Goal: Task Accomplishment & Management: Manage account settings

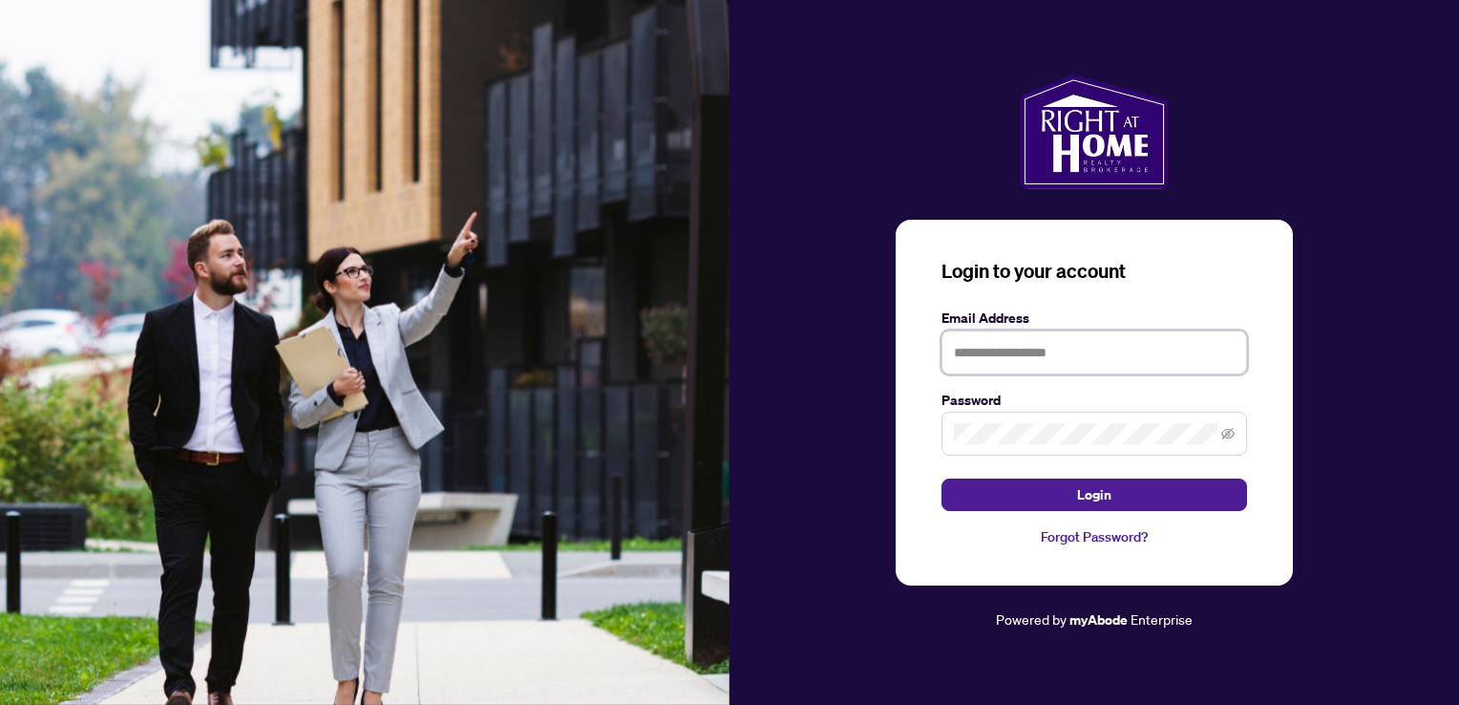
click at [970, 340] on input "text" at bounding box center [1094, 352] width 306 height 44
type input "**********"
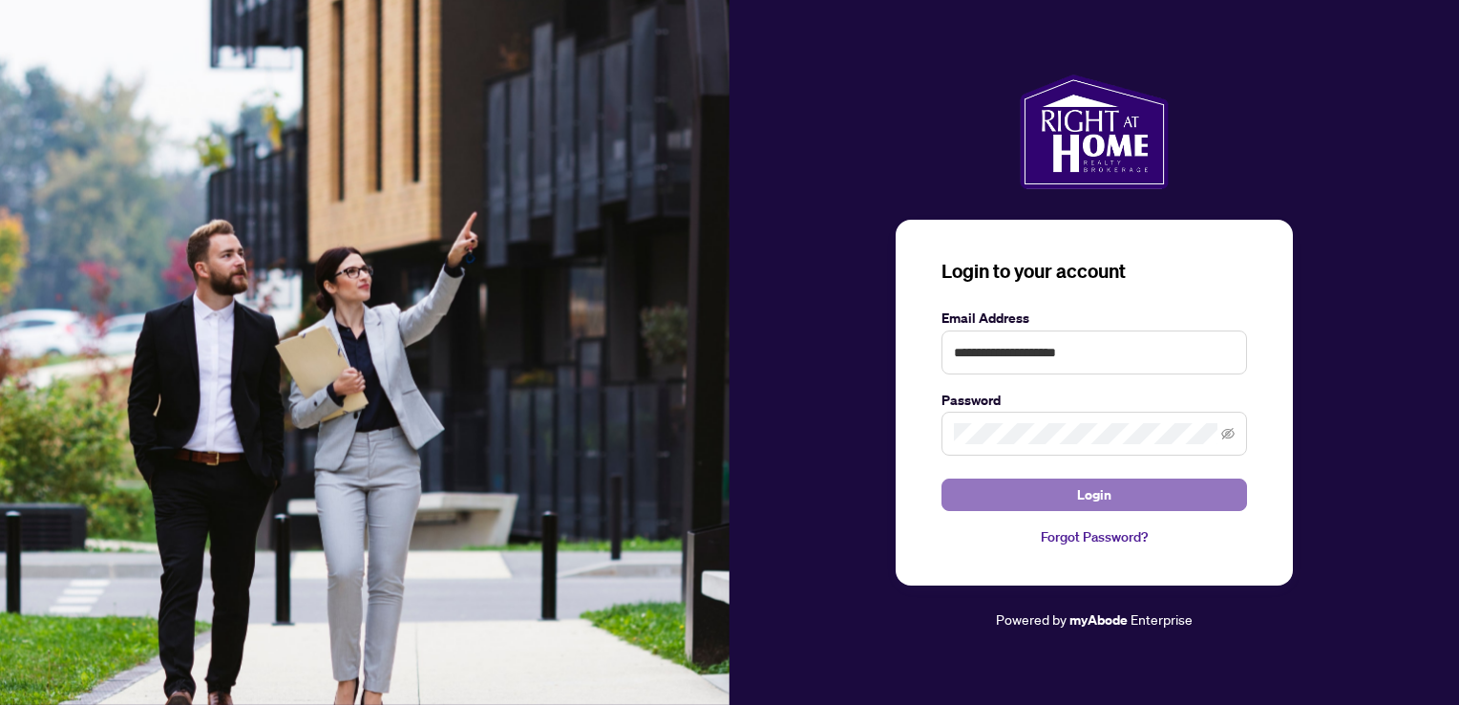
click at [1129, 499] on button "Login" at bounding box center [1094, 494] width 306 height 32
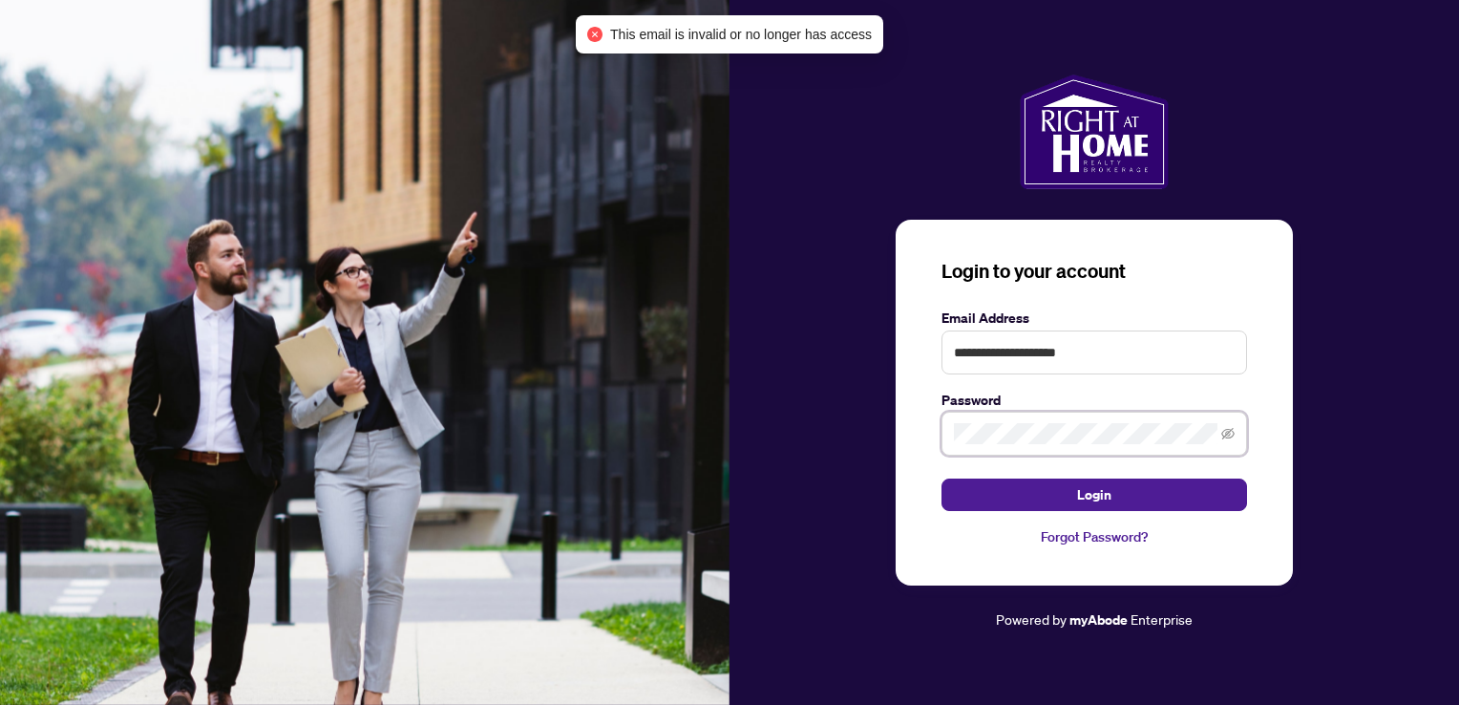
click at [851, 419] on div "**********" at bounding box center [1093, 352] width 729 height 557
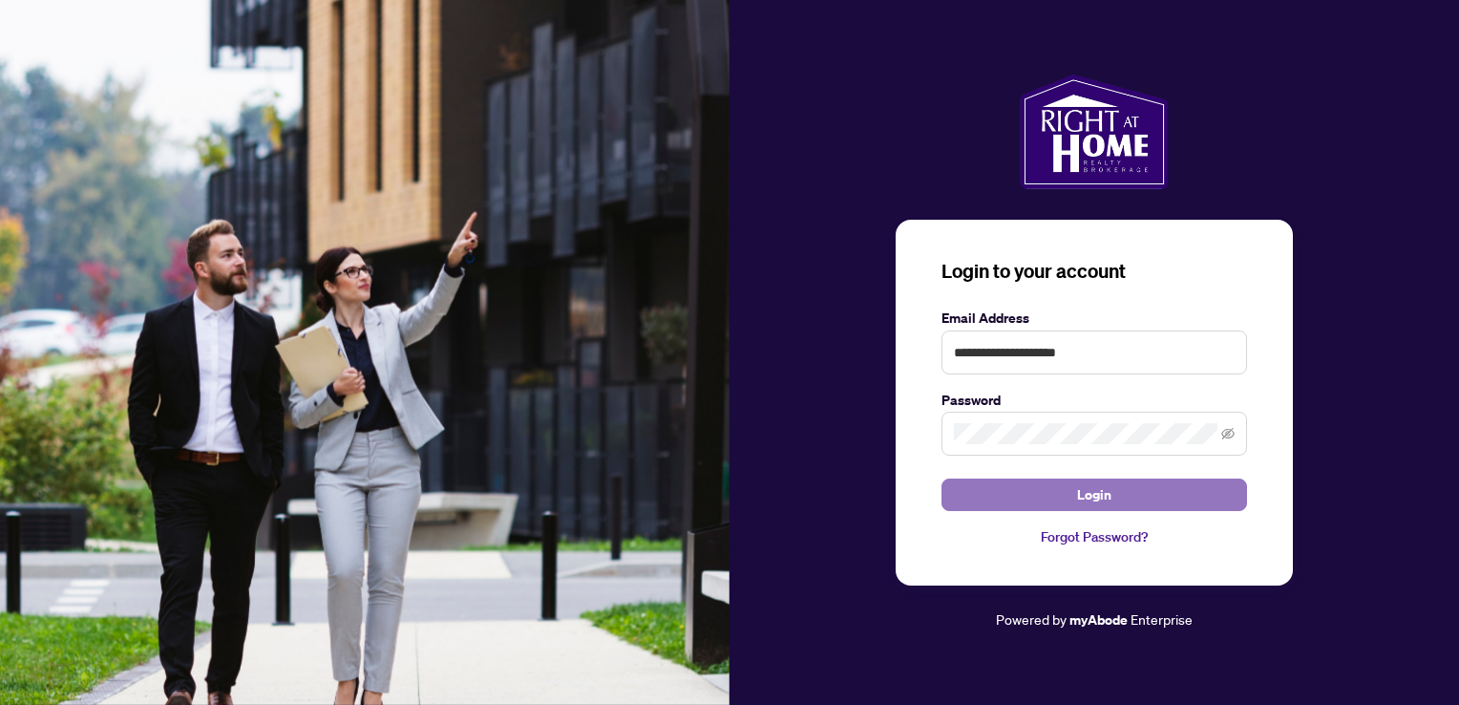
click at [1132, 499] on button "Login" at bounding box center [1094, 494] width 306 height 32
drag, startPoint x: 1129, startPoint y: 357, endPoint x: 809, endPoint y: 348, distance: 320.0
click at [809, 348] on div "**********" at bounding box center [1093, 352] width 729 height 557
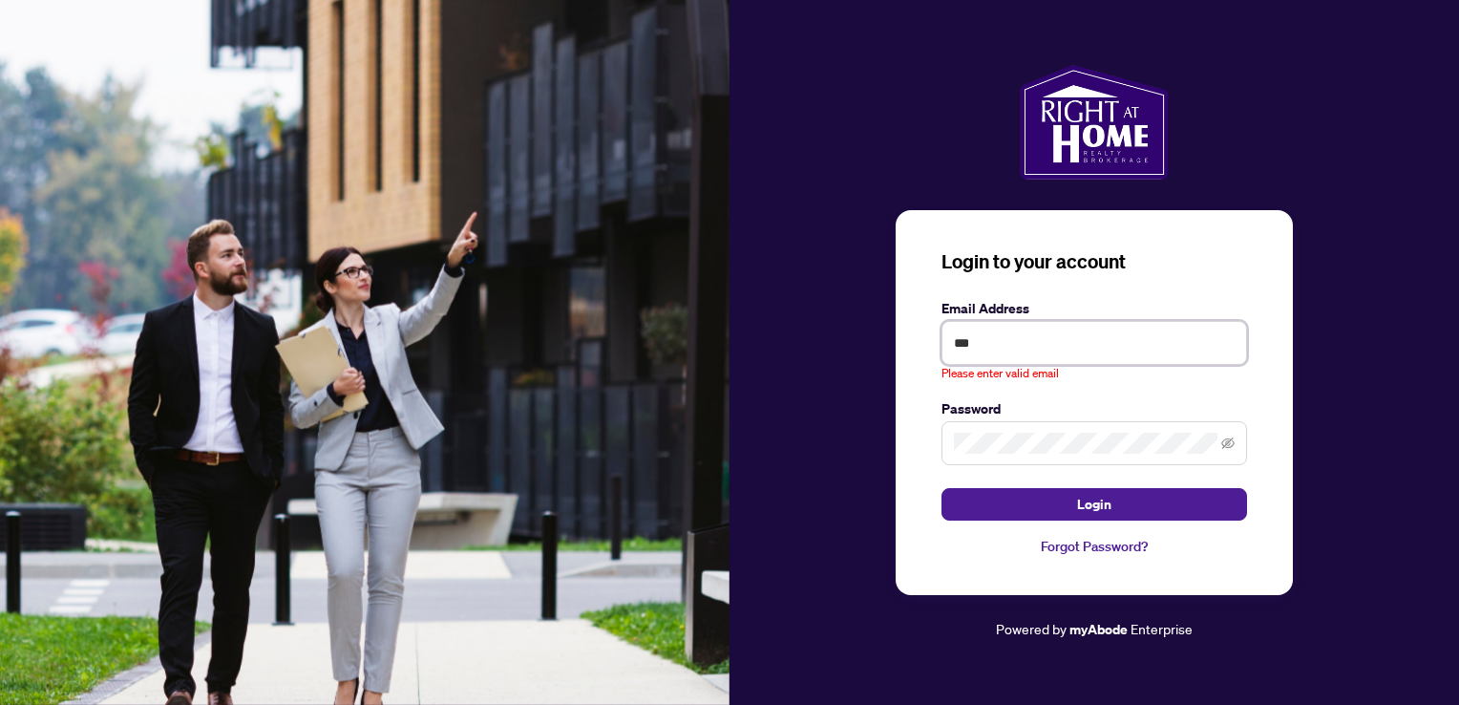
type input "**********"
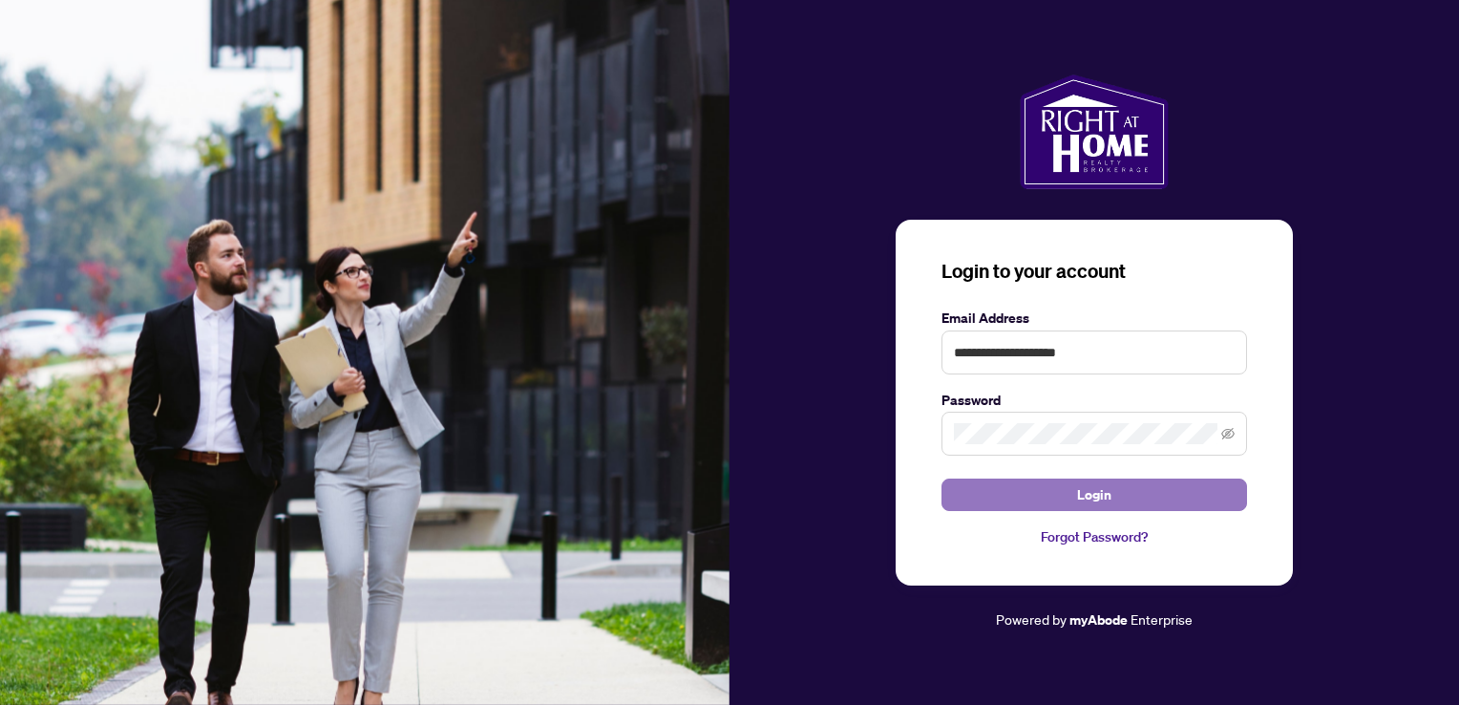
click at [1147, 498] on button "Login" at bounding box center [1094, 494] width 306 height 32
click at [1120, 342] on input "**********" at bounding box center [1094, 352] width 306 height 44
drag, startPoint x: 1123, startPoint y: 341, endPoint x: 787, endPoint y: 330, distance: 336.2
click at [790, 330] on div "**********" at bounding box center [1093, 352] width 729 height 557
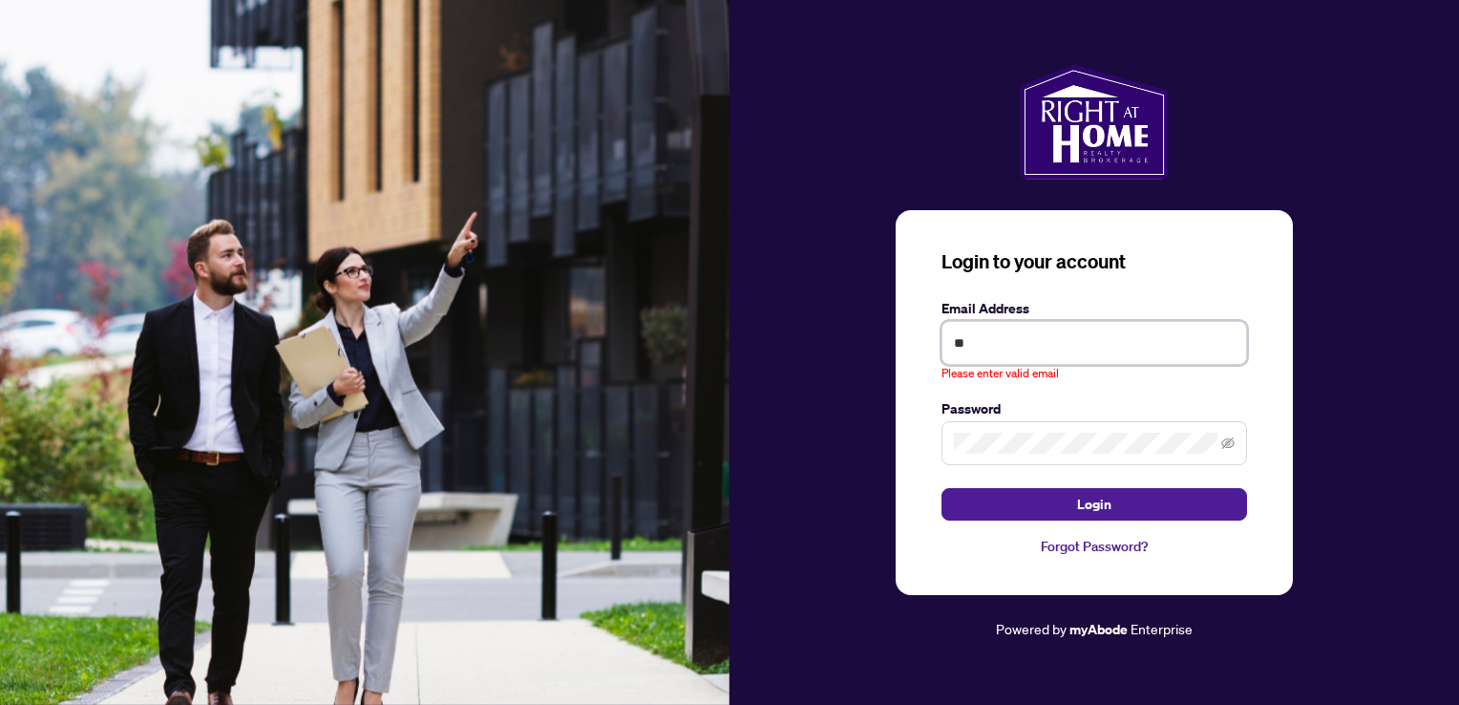
type input "*"
type input "**********"
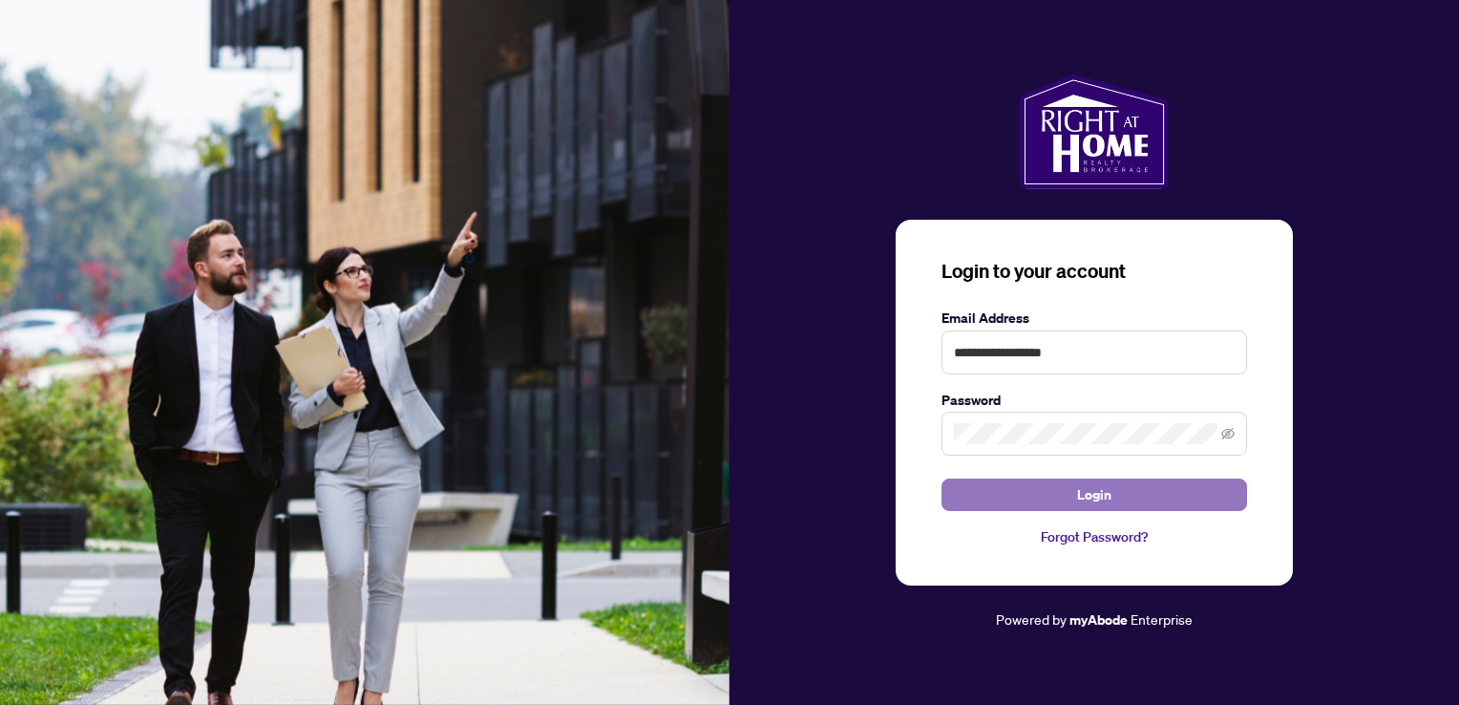
click at [1119, 496] on button "Login" at bounding box center [1094, 494] width 306 height 32
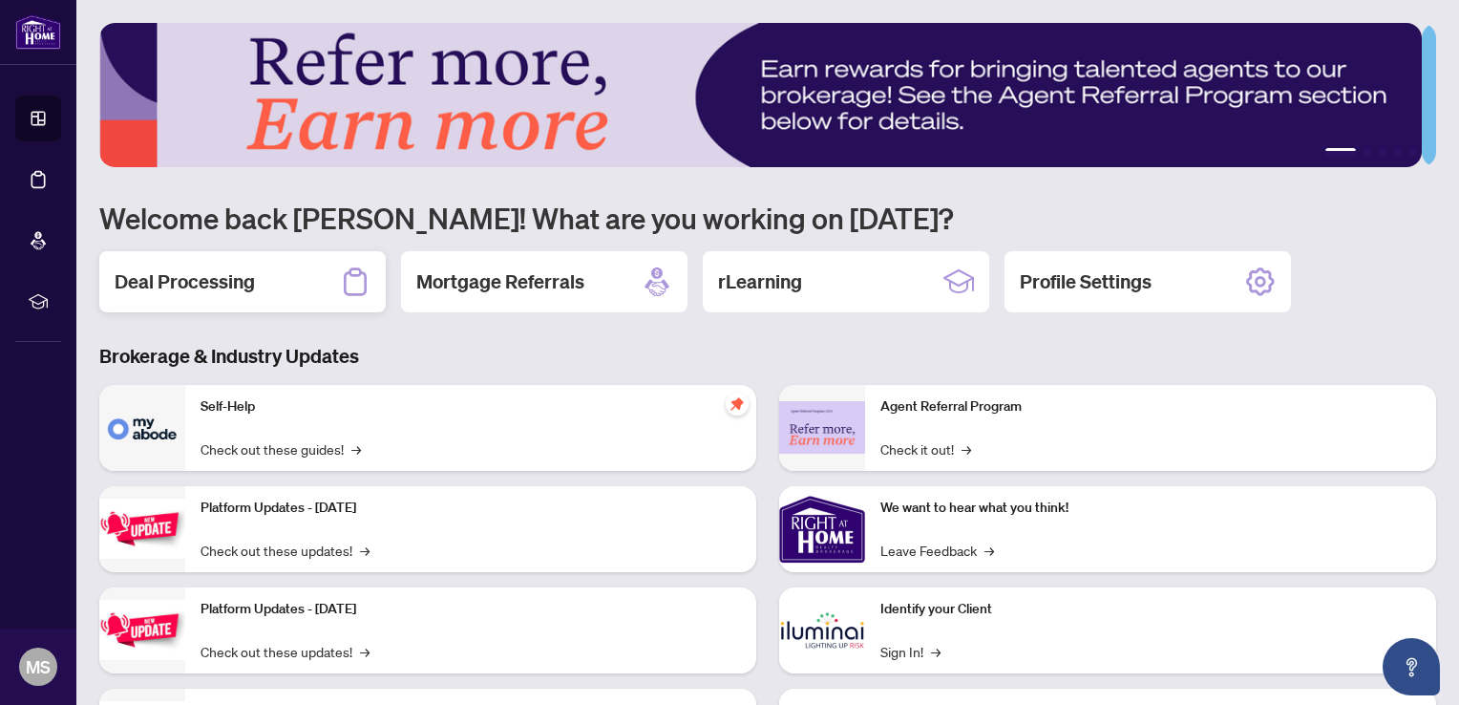
click at [195, 276] on h2 "Deal Processing" at bounding box center [185, 281] width 140 height 27
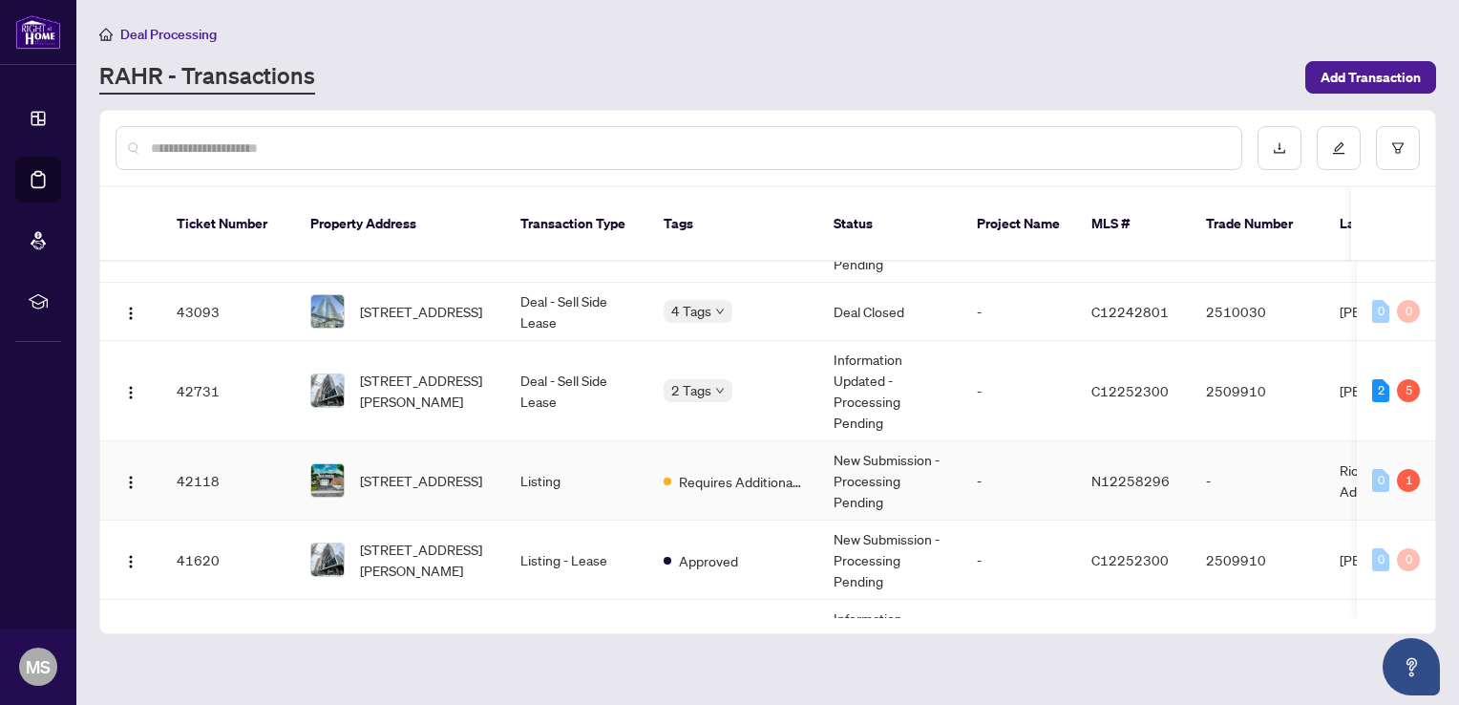
scroll to position [191, 0]
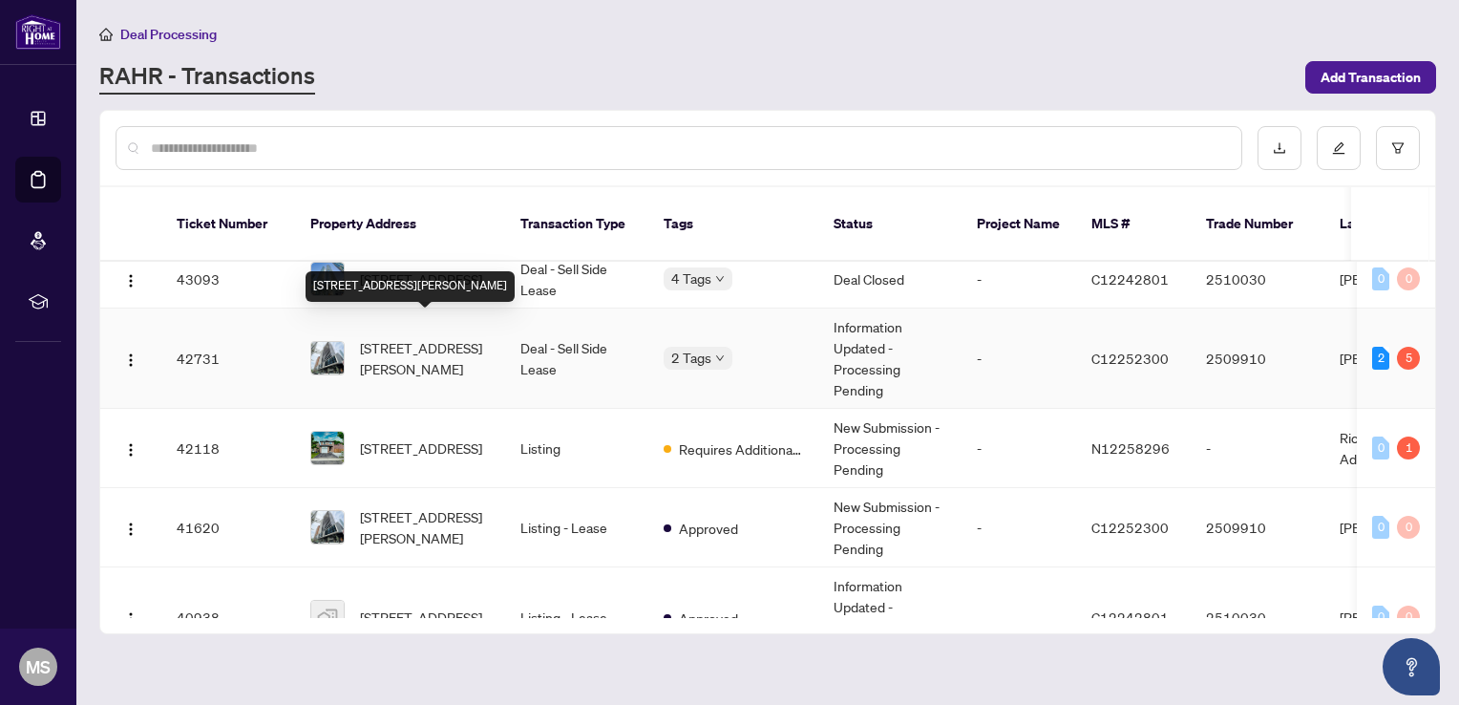
click at [415, 337] on span "[STREET_ADDRESS][PERSON_NAME]" at bounding box center [425, 358] width 130 height 42
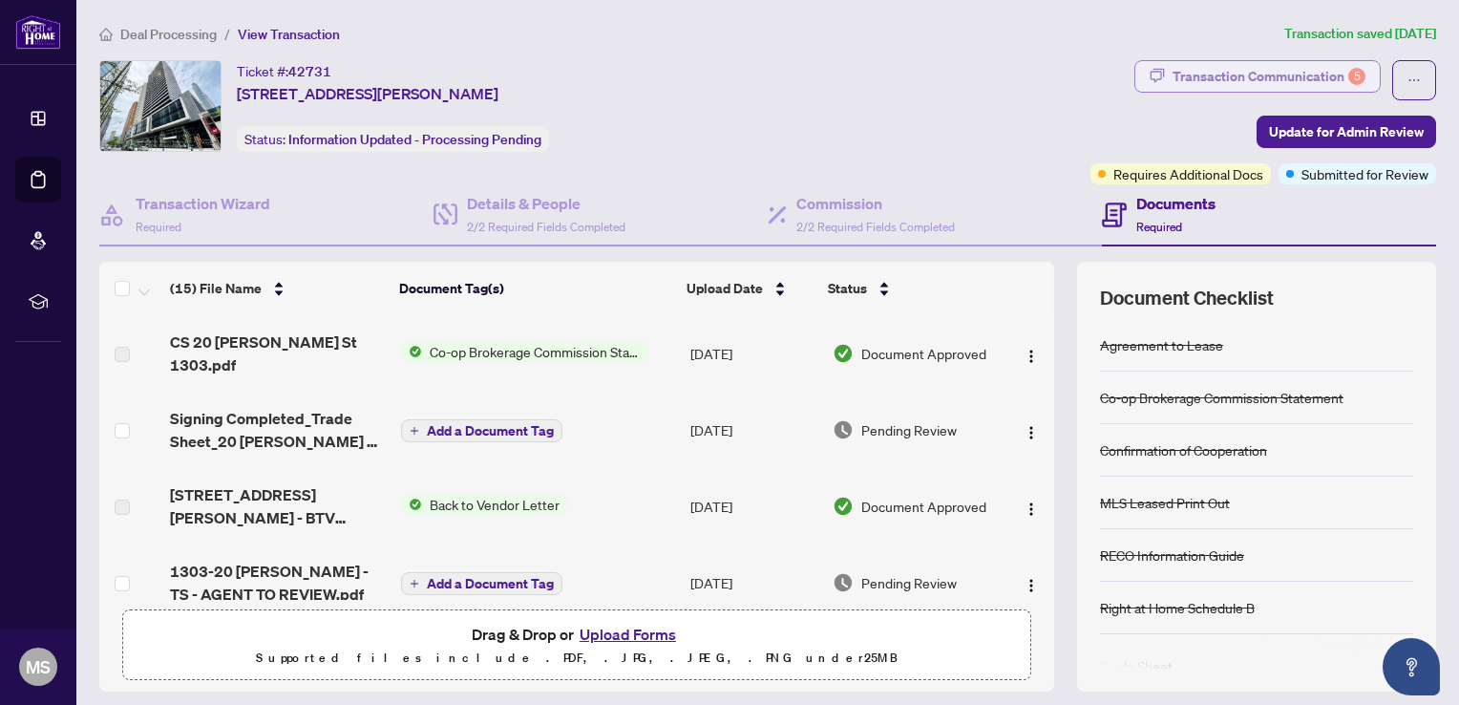
click at [1273, 66] on div "Transaction Communication 5" at bounding box center [1268, 76] width 193 height 31
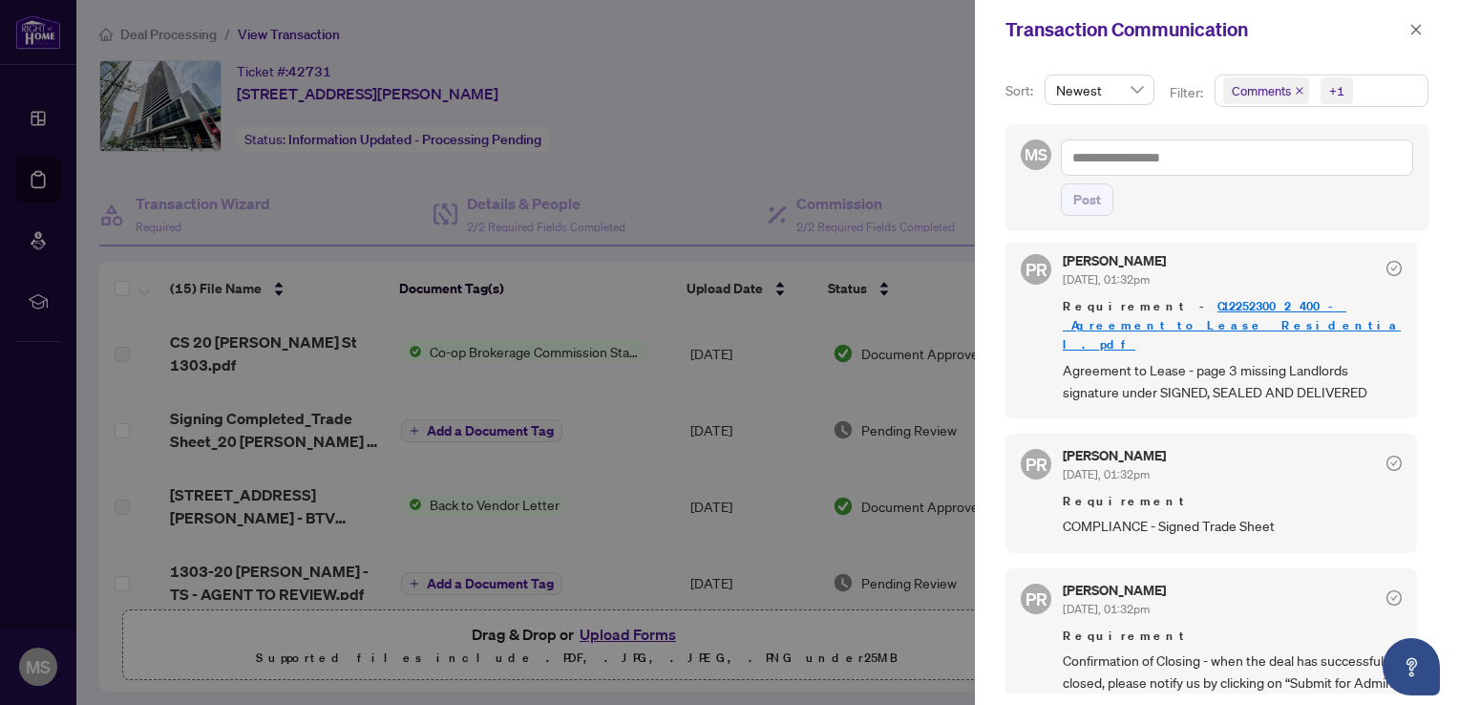
scroll to position [764, 0]
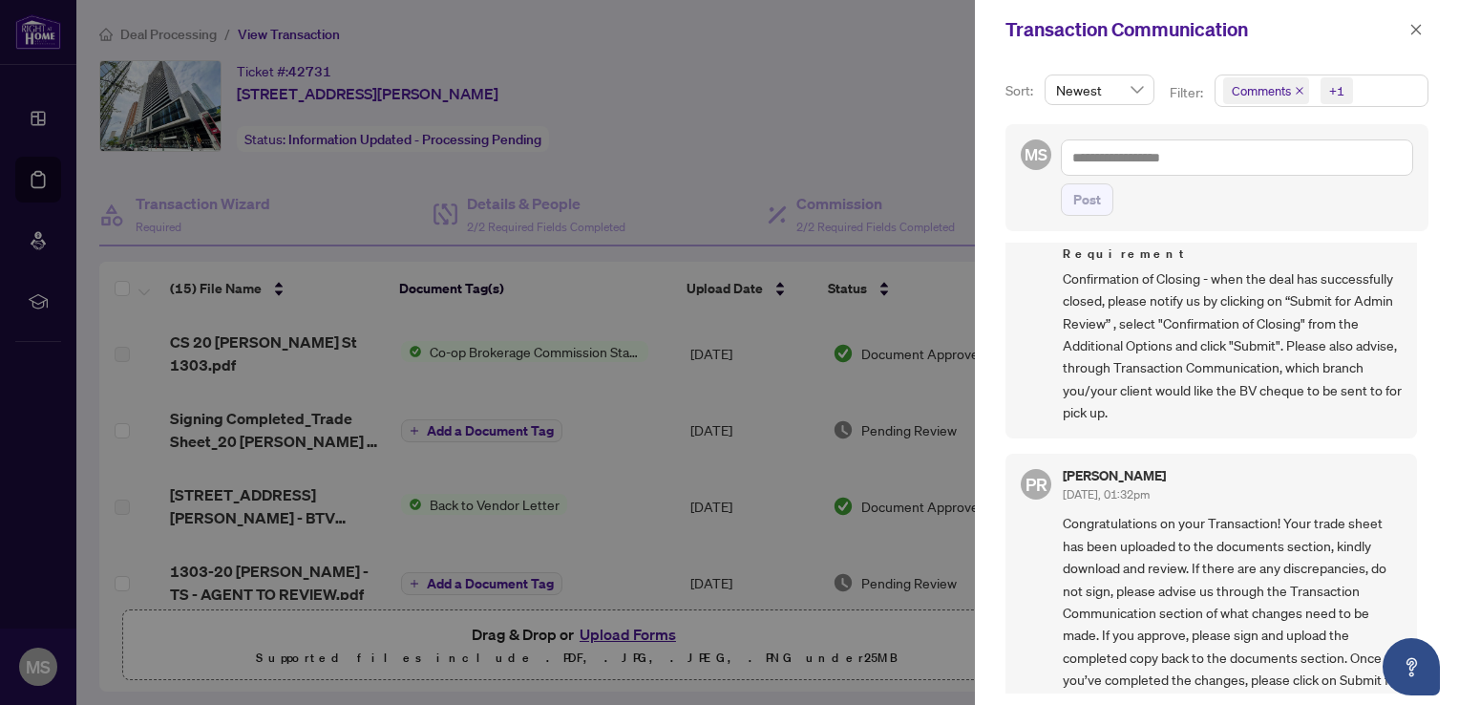
drag, startPoint x: 621, startPoint y: 388, endPoint x: 568, endPoint y: 349, distance: 64.9
click at [619, 385] on div at bounding box center [729, 352] width 1459 height 705
click at [152, 32] on div at bounding box center [729, 352] width 1459 height 705
drag, startPoint x: 1412, startPoint y: 28, endPoint x: 1203, endPoint y: 72, distance: 213.7
click at [1411, 27] on icon "close" at bounding box center [1415, 29] width 13 height 13
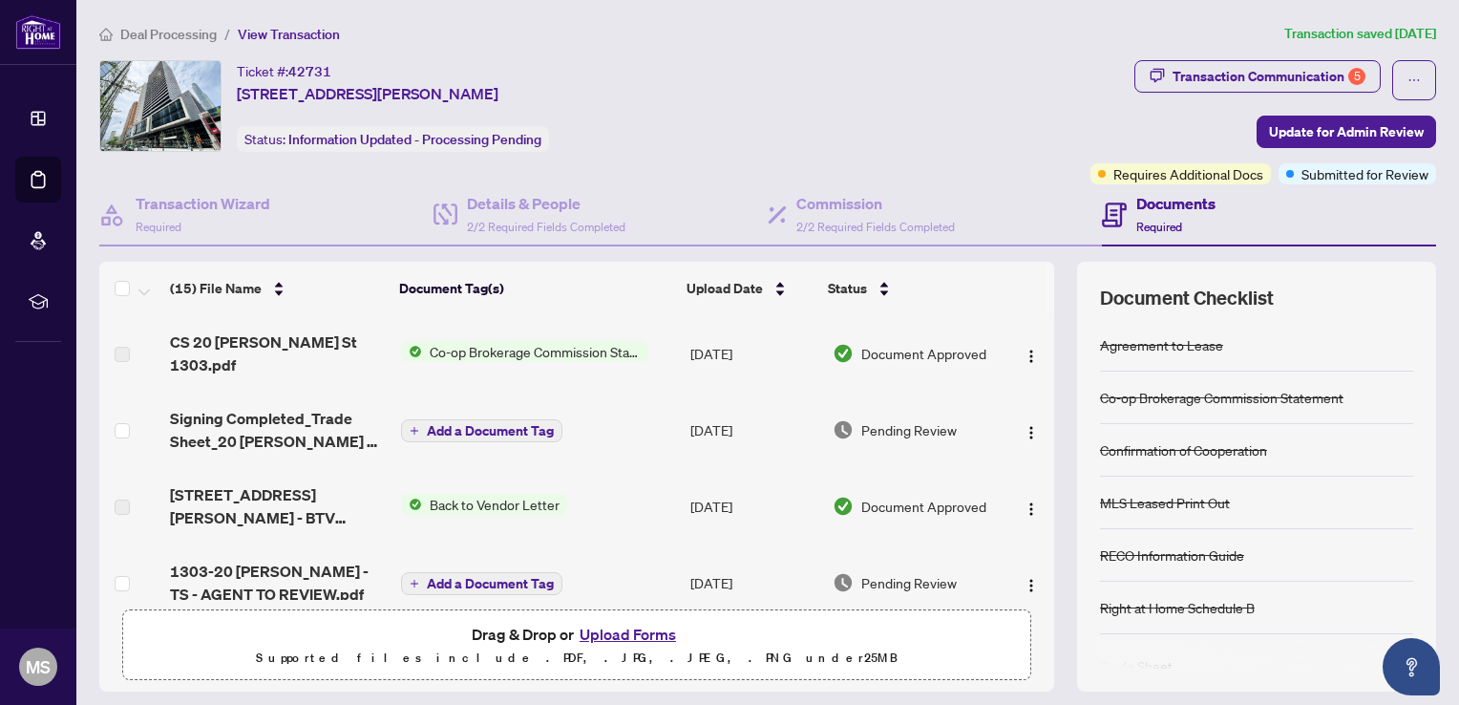
click at [137, 38] on span "Deal Processing" at bounding box center [168, 34] width 96 height 17
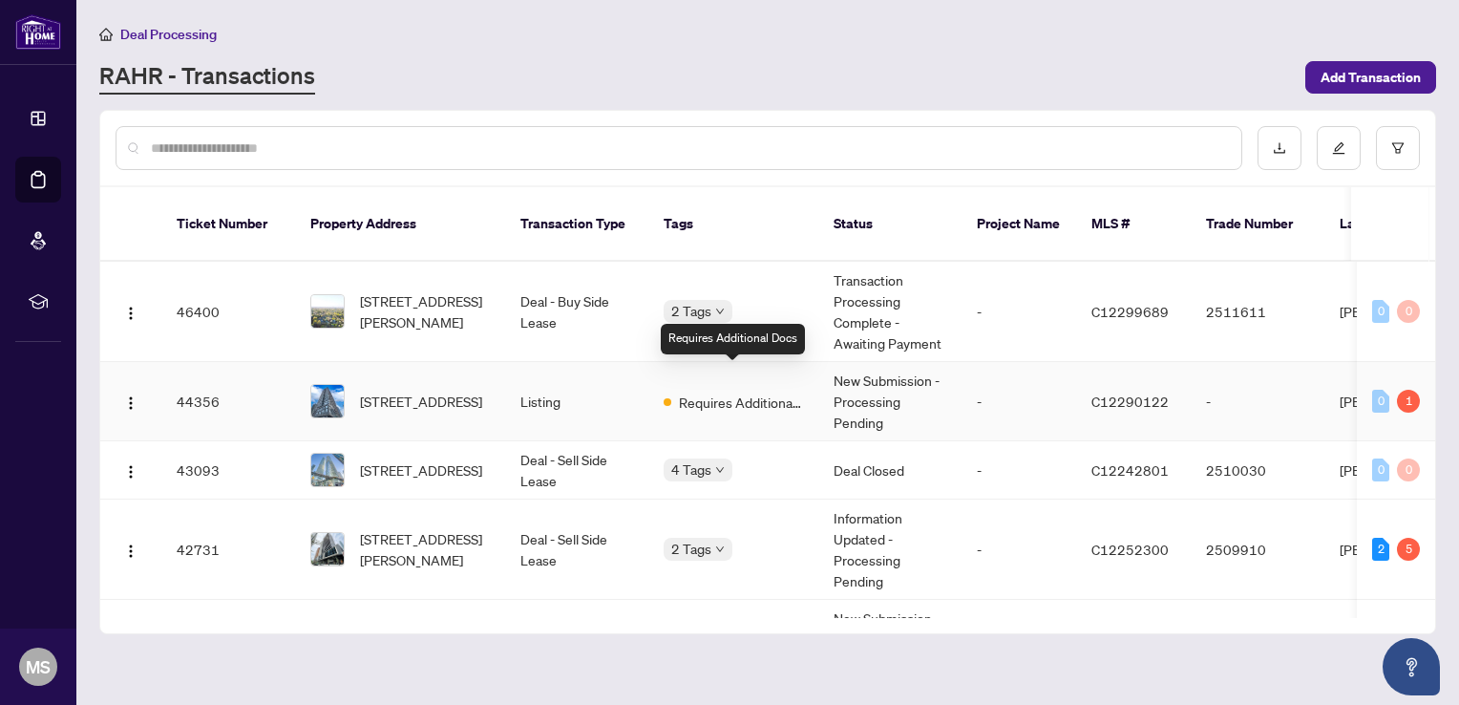
click at [750, 391] on span "Requires Additional Docs" at bounding box center [741, 401] width 124 height 21
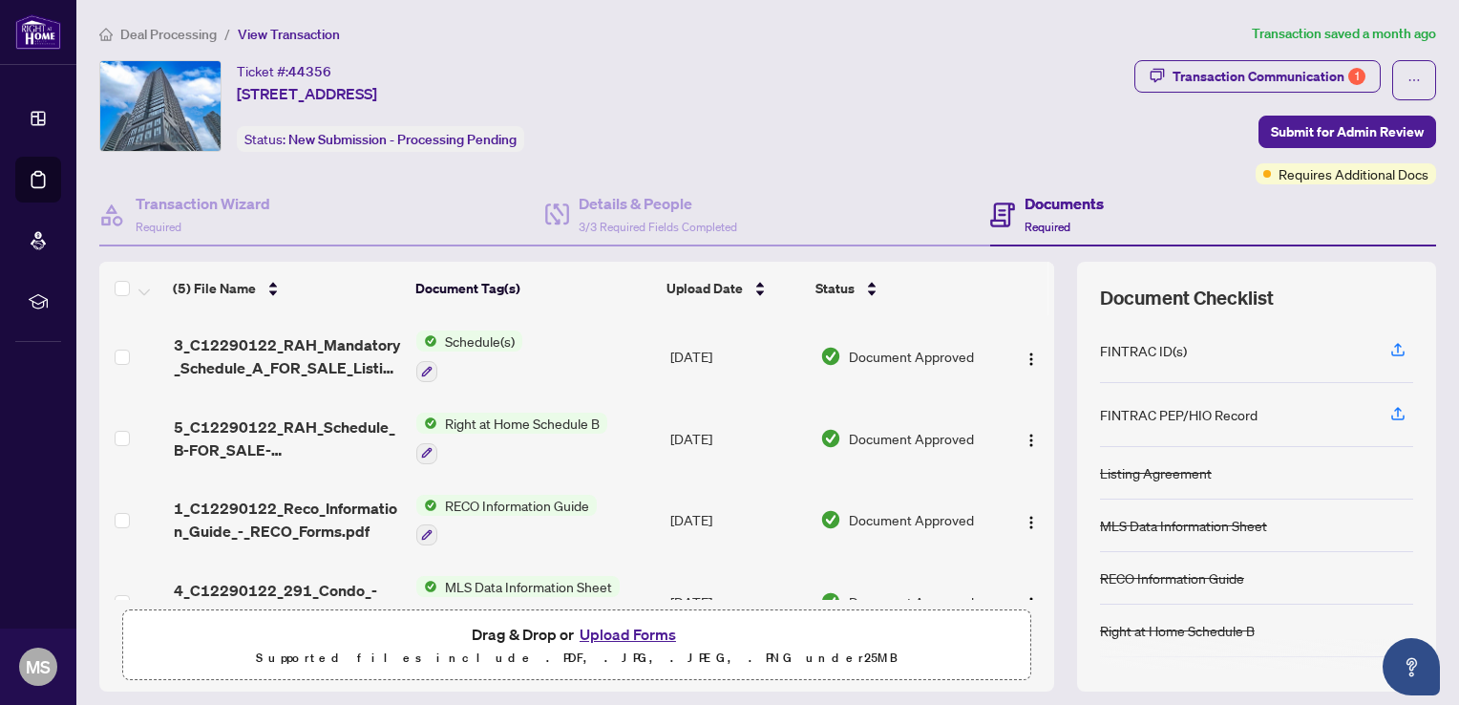
click at [149, 28] on span "Deal Processing" at bounding box center [168, 34] width 96 height 17
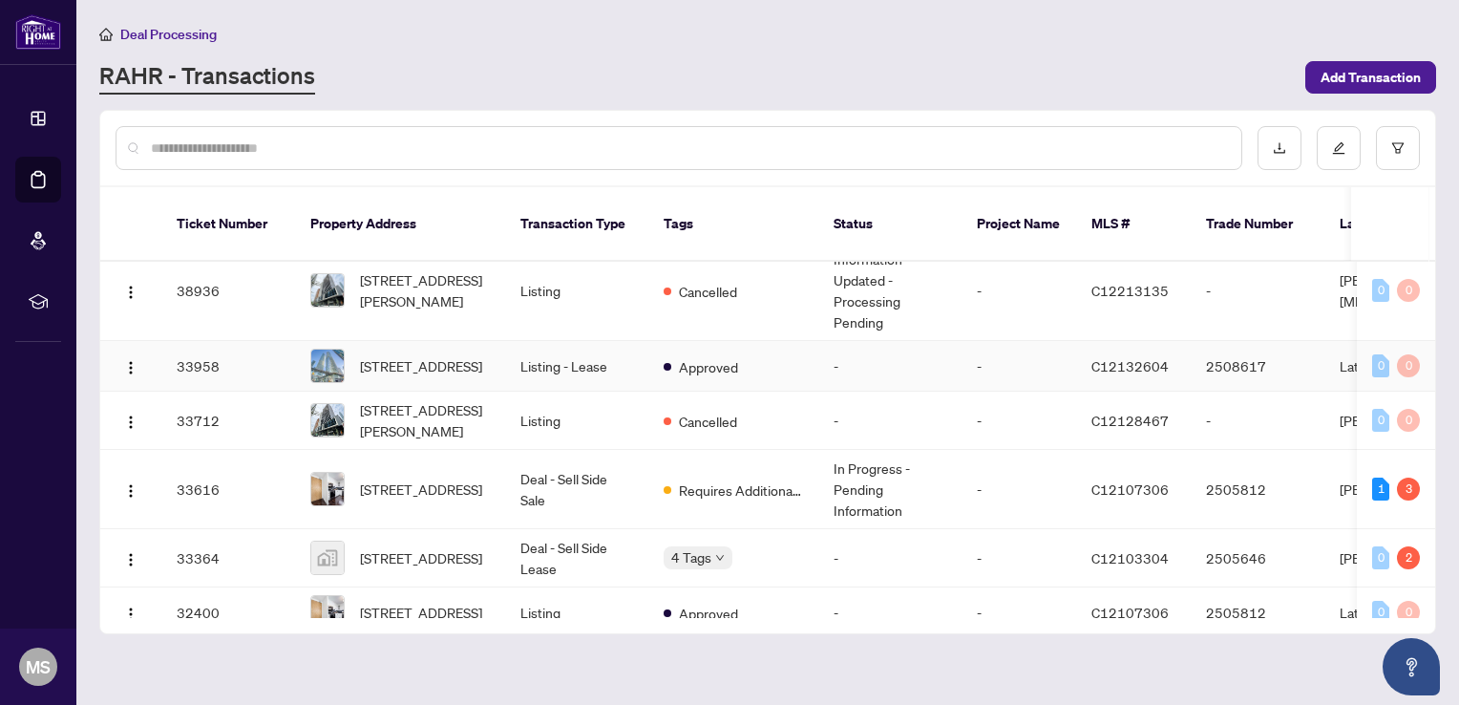
scroll to position [764, 0]
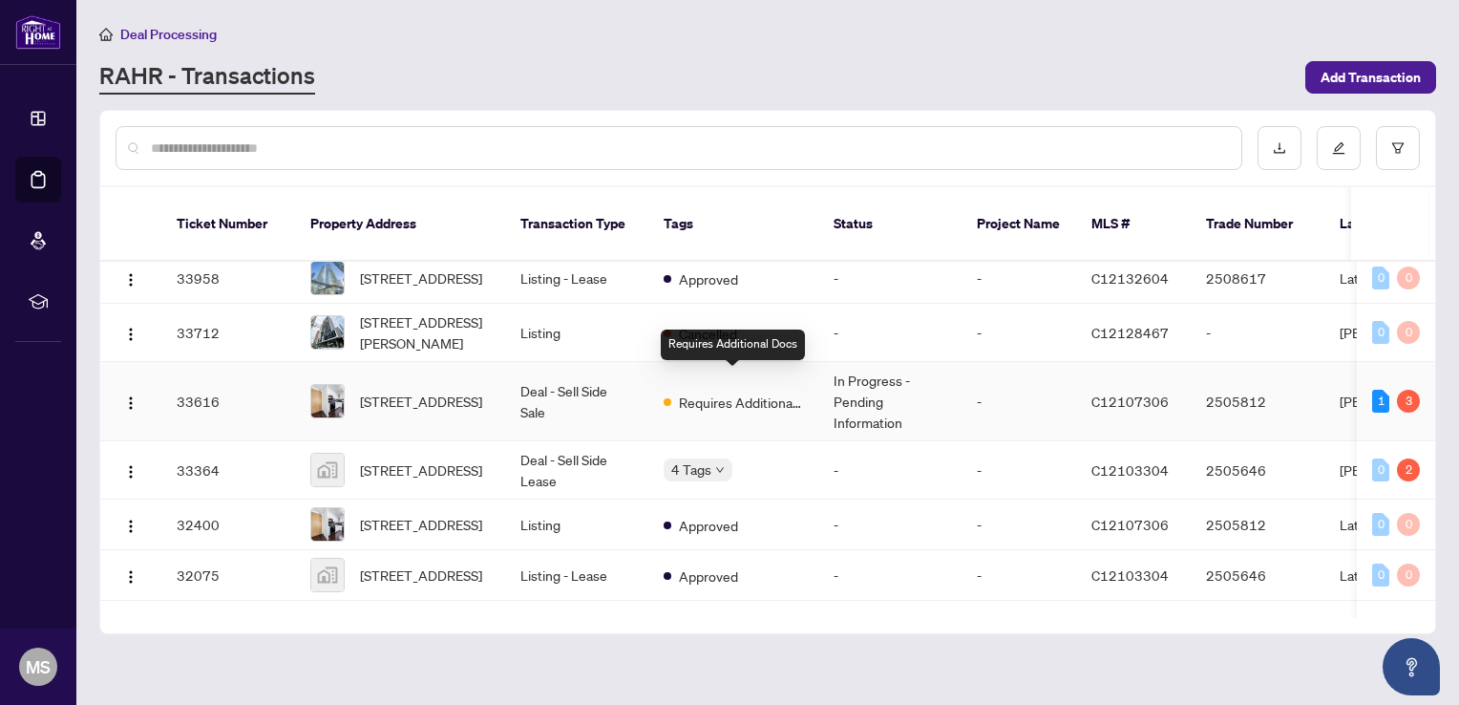
click at [749, 391] on span "Requires Additional Docs" at bounding box center [741, 401] width 124 height 21
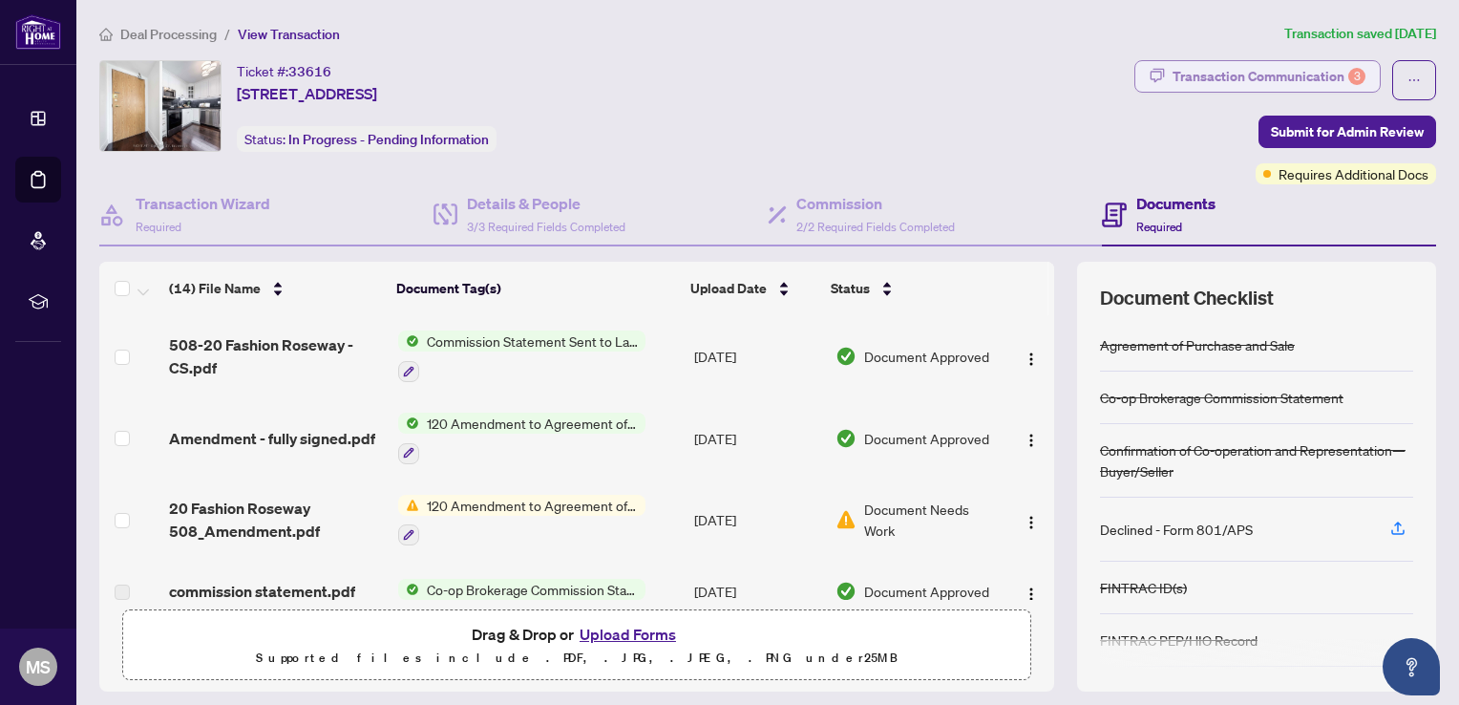
click at [1310, 65] on div "Transaction Communication 3" at bounding box center [1268, 76] width 193 height 31
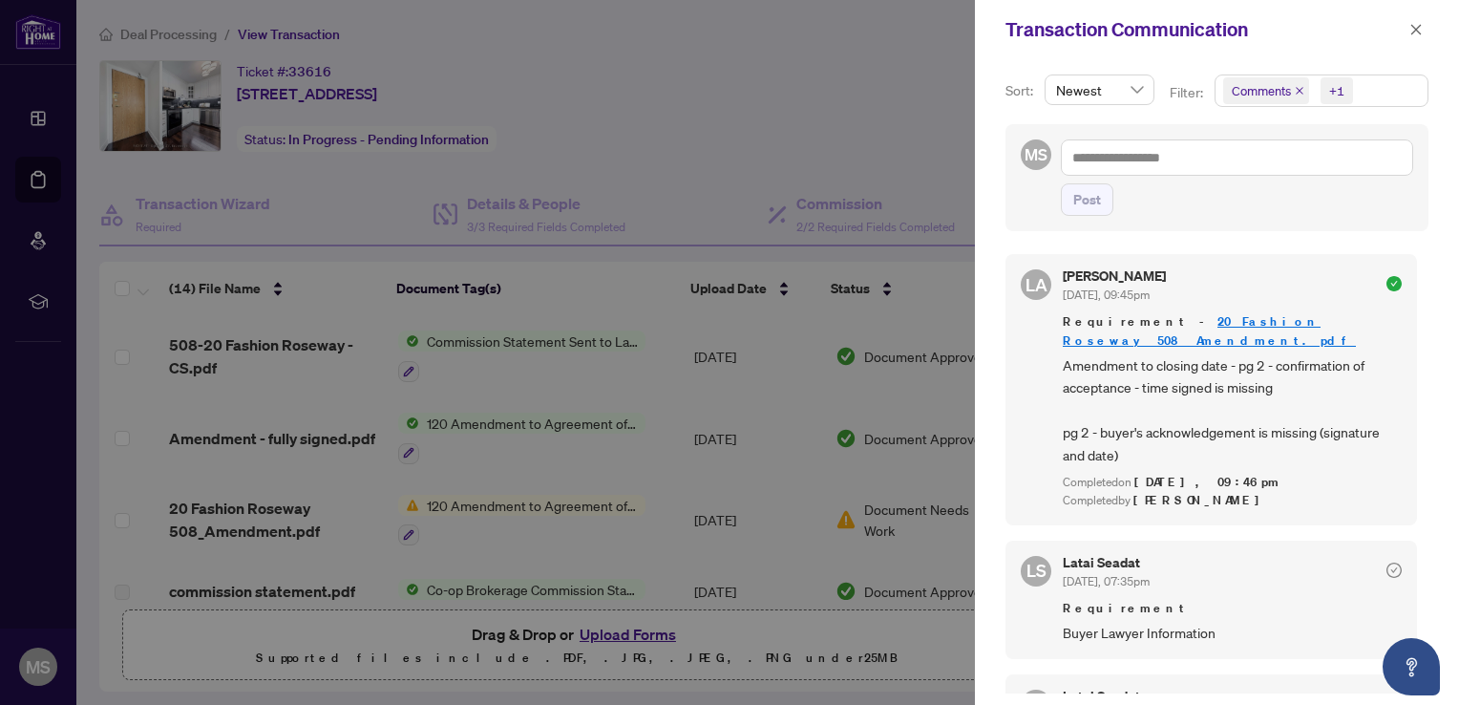
click at [940, 287] on div at bounding box center [729, 352] width 1459 height 705
click at [497, 424] on div at bounding box center [729, 352] width 1459 height 705
click at [1424, 29] on button "button" at bounding box center [1416, 29] width 25 height 23
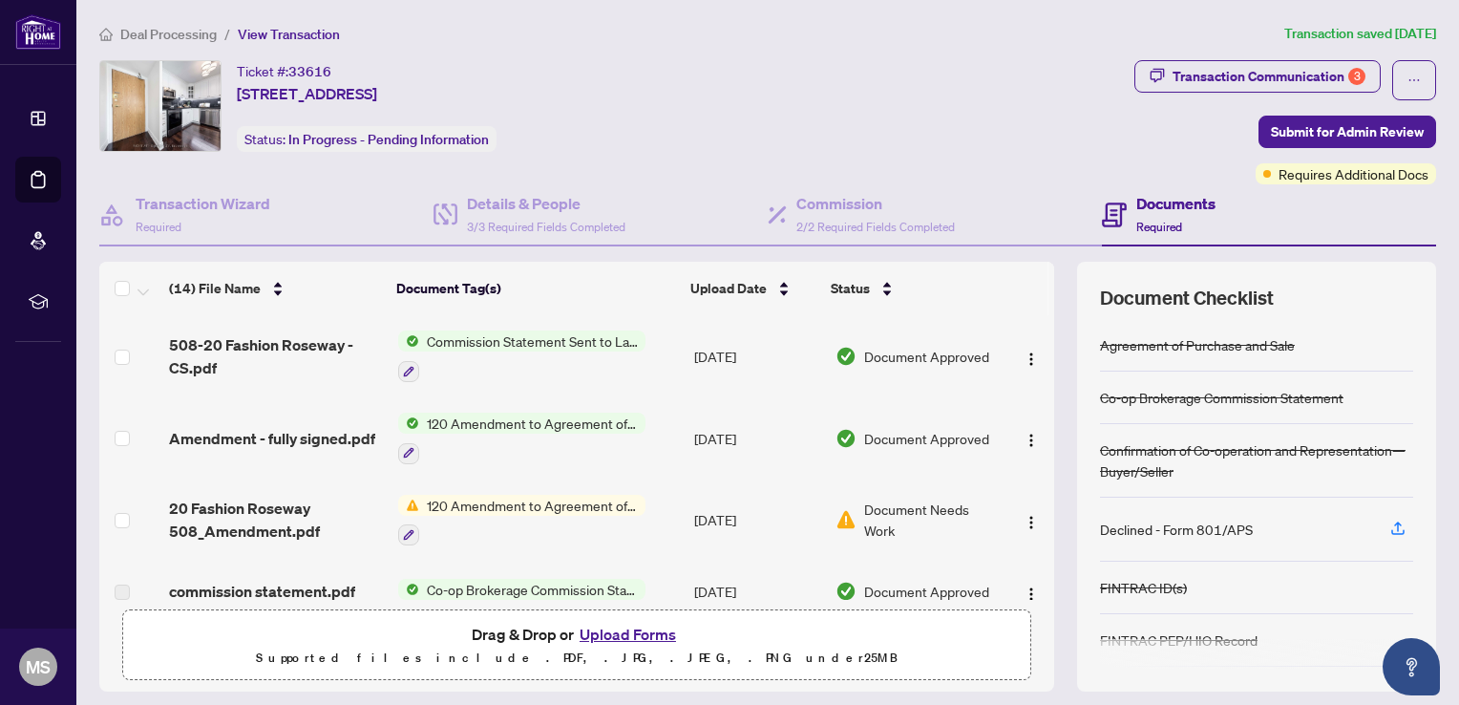
click at [475, 416] on span "120 Amendment to Agreement of Purchase and Sale" at bounding box center [532, 422] width 226 height 21
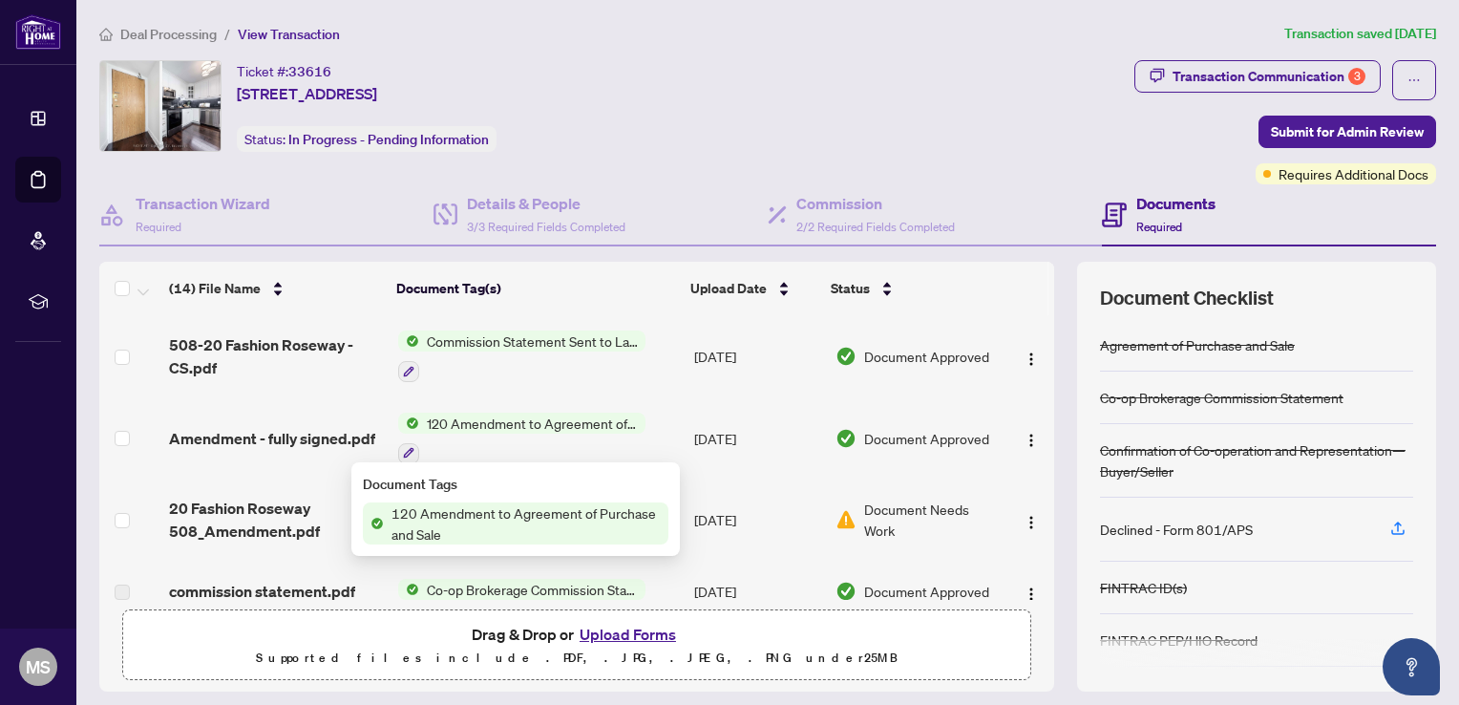
click at [569, 517] on span "120 Amendment to Agreement of Purchase and Sale" at bounding box center [526, 523] width 285 height 42
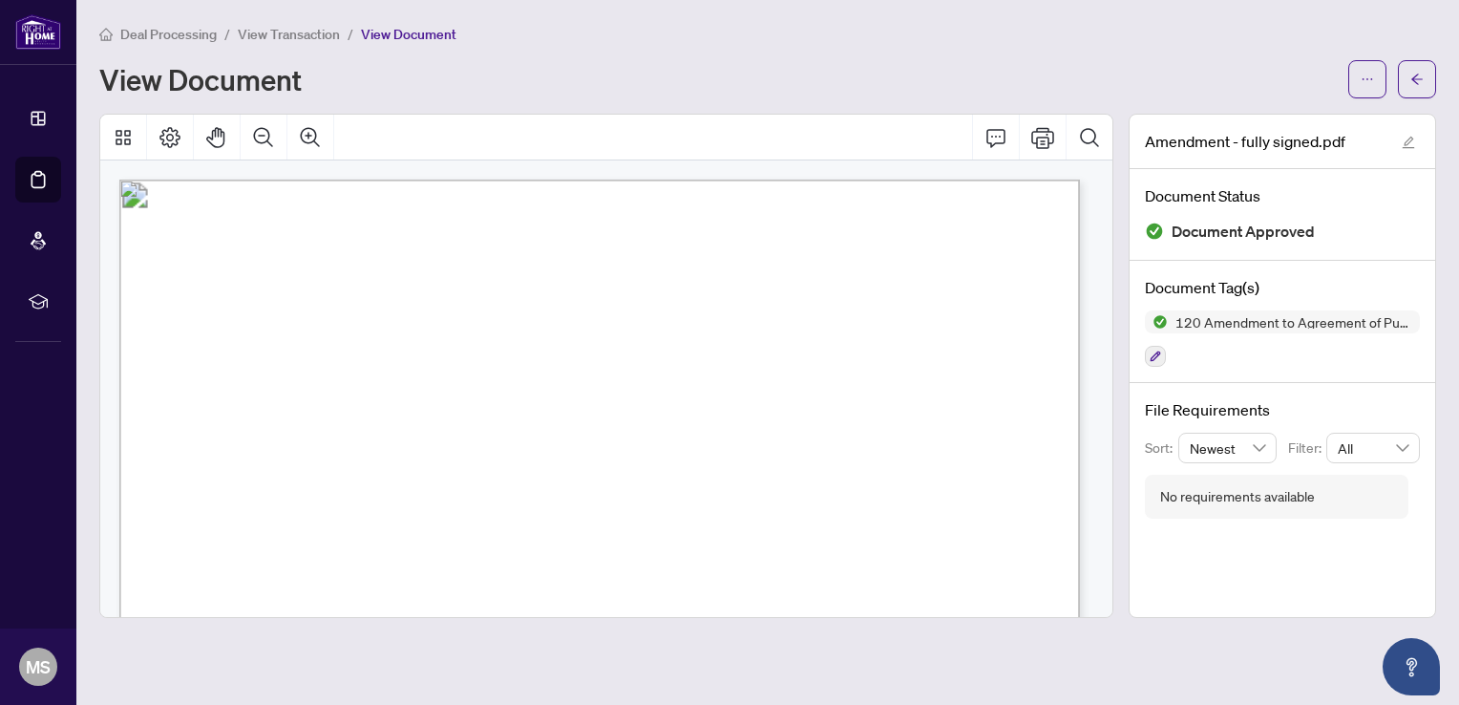
click at [179, 36] on span "Deal Processing" at bounding box center [168, 34] width 96 height 17
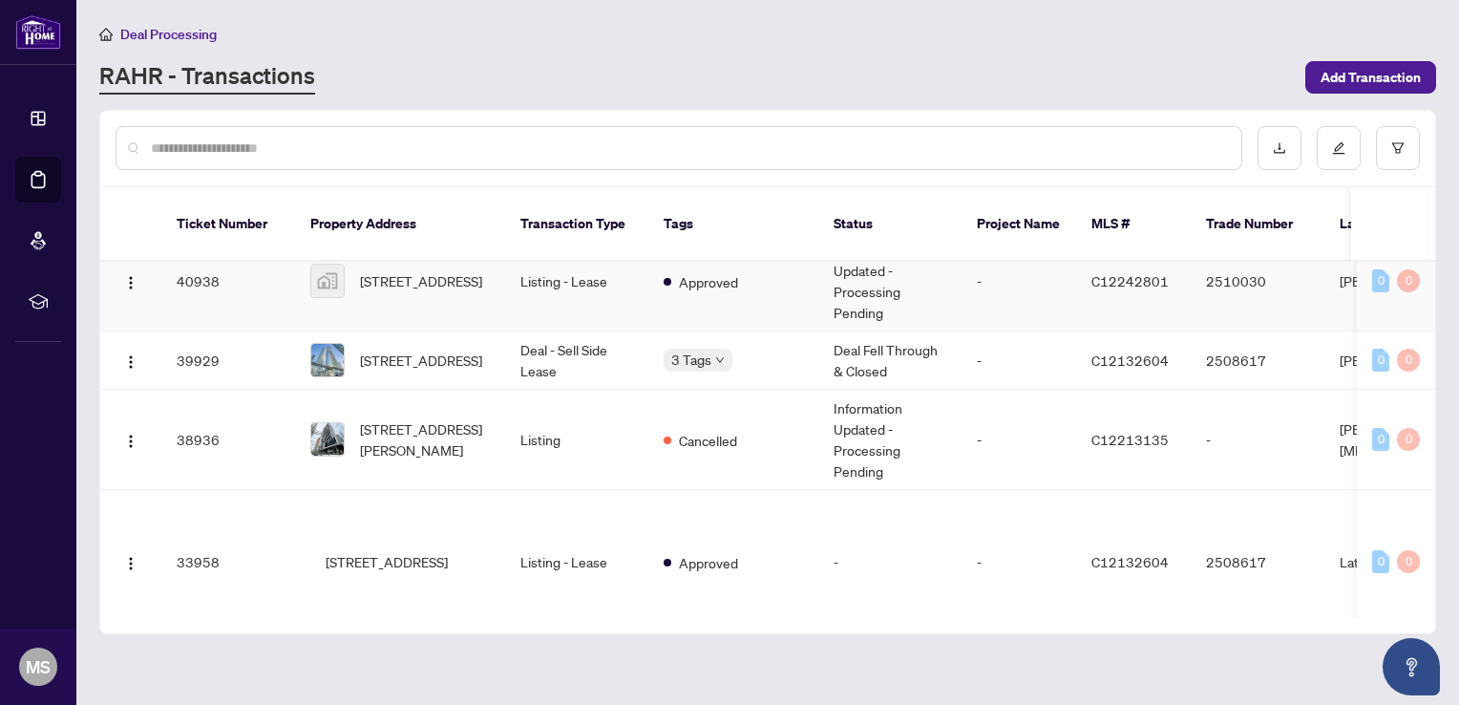
scroll to position [859, 0]
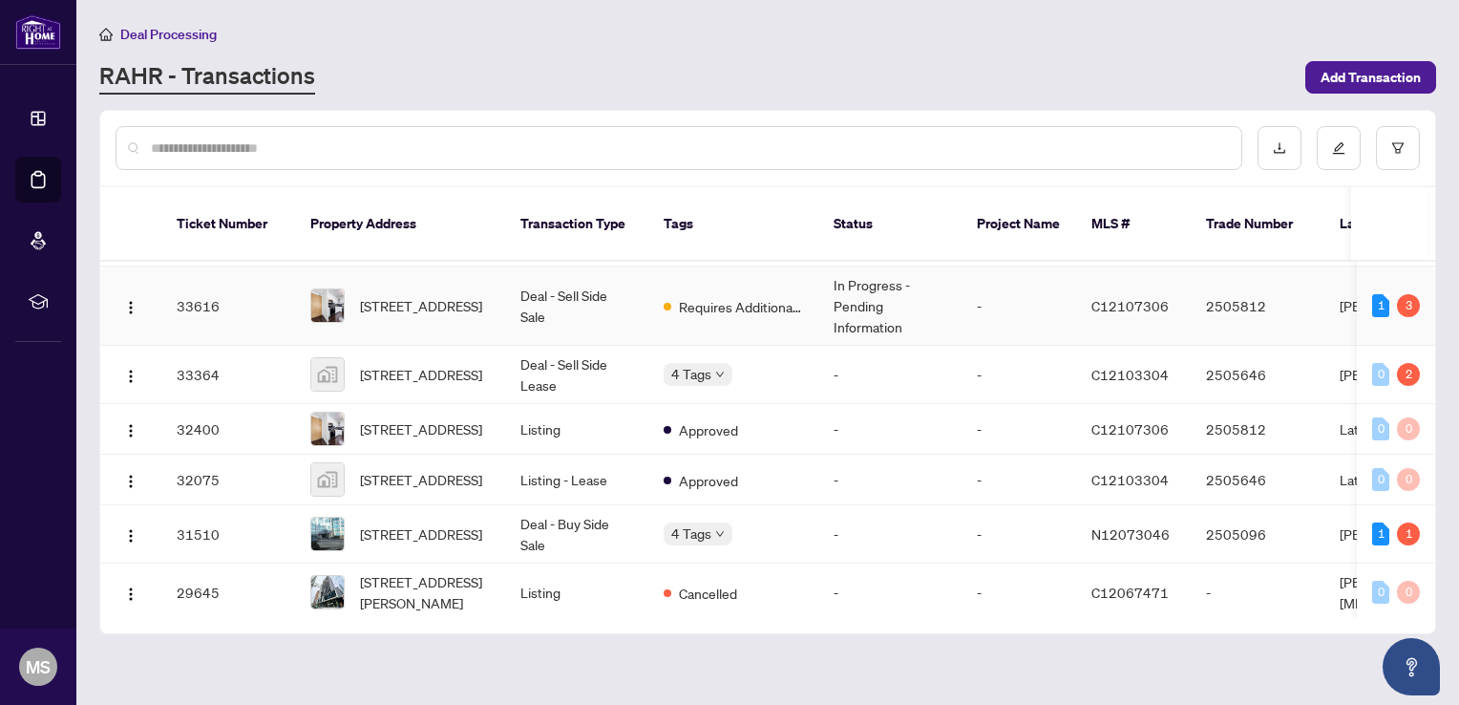
click at [619, 299] on td "Deal - Sell Side Sale" at bounding box center [576, 305] width 143 height 79
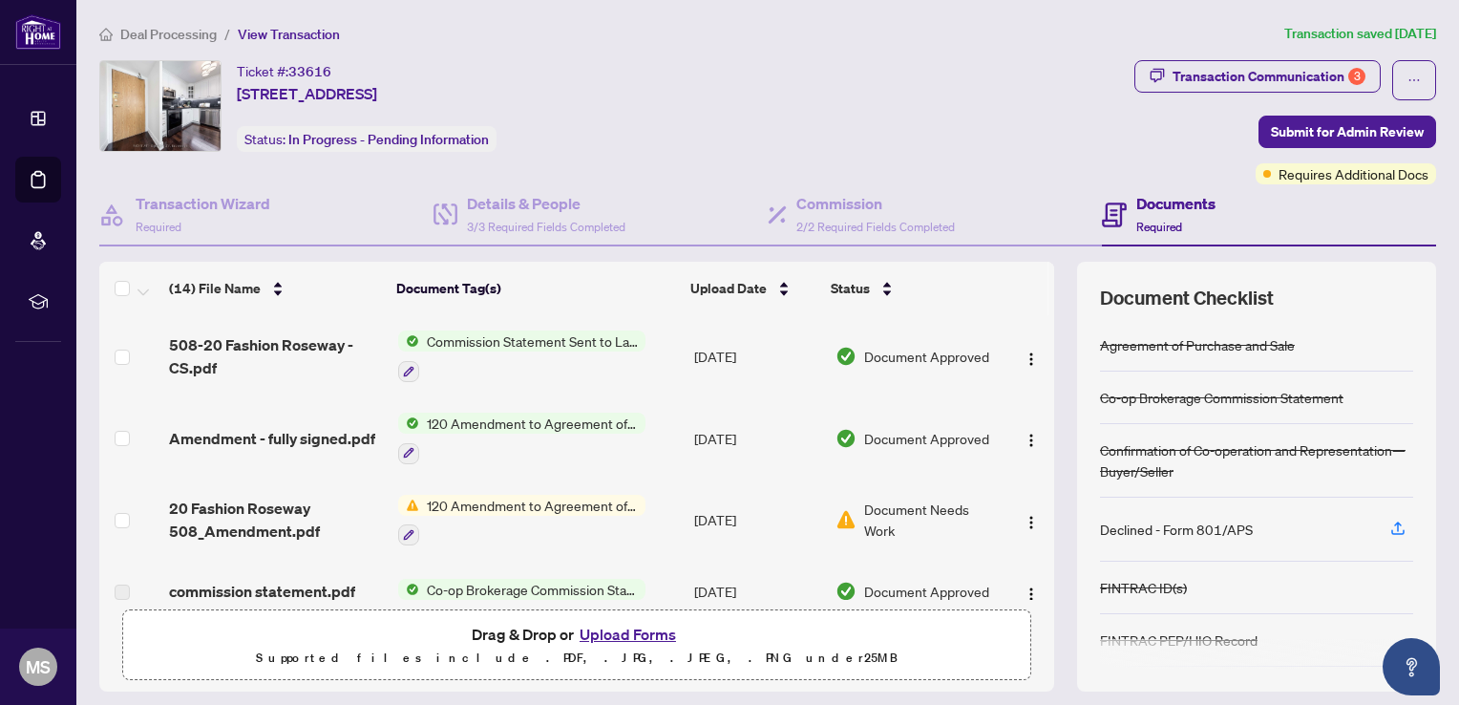
click at [496, 340] on span "Commission Statement Sent to Lawyer" at bounding box center [532, 340] width 226 height 21
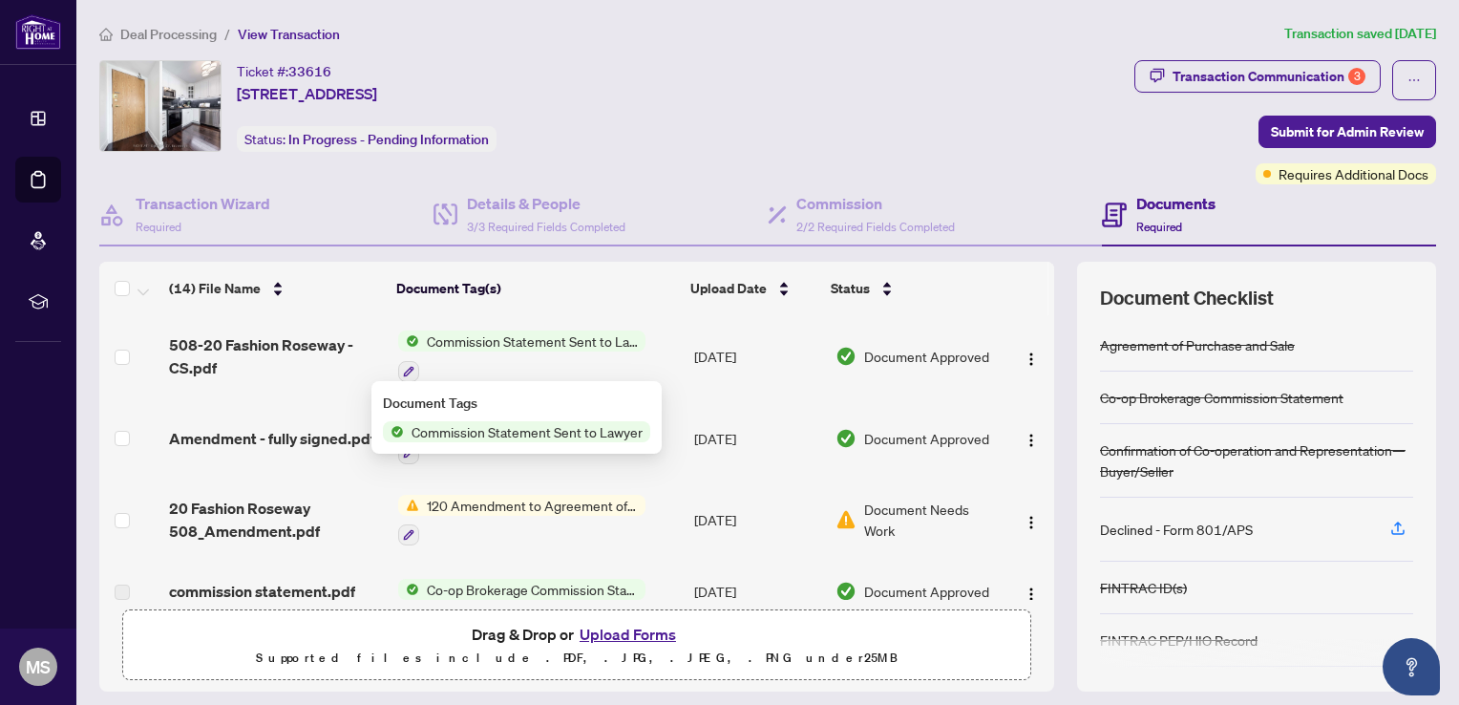
click at [475, 431] on span "Commission Statement Sent to Lawyer" at bounding box center [527, 431] width 246 height 21
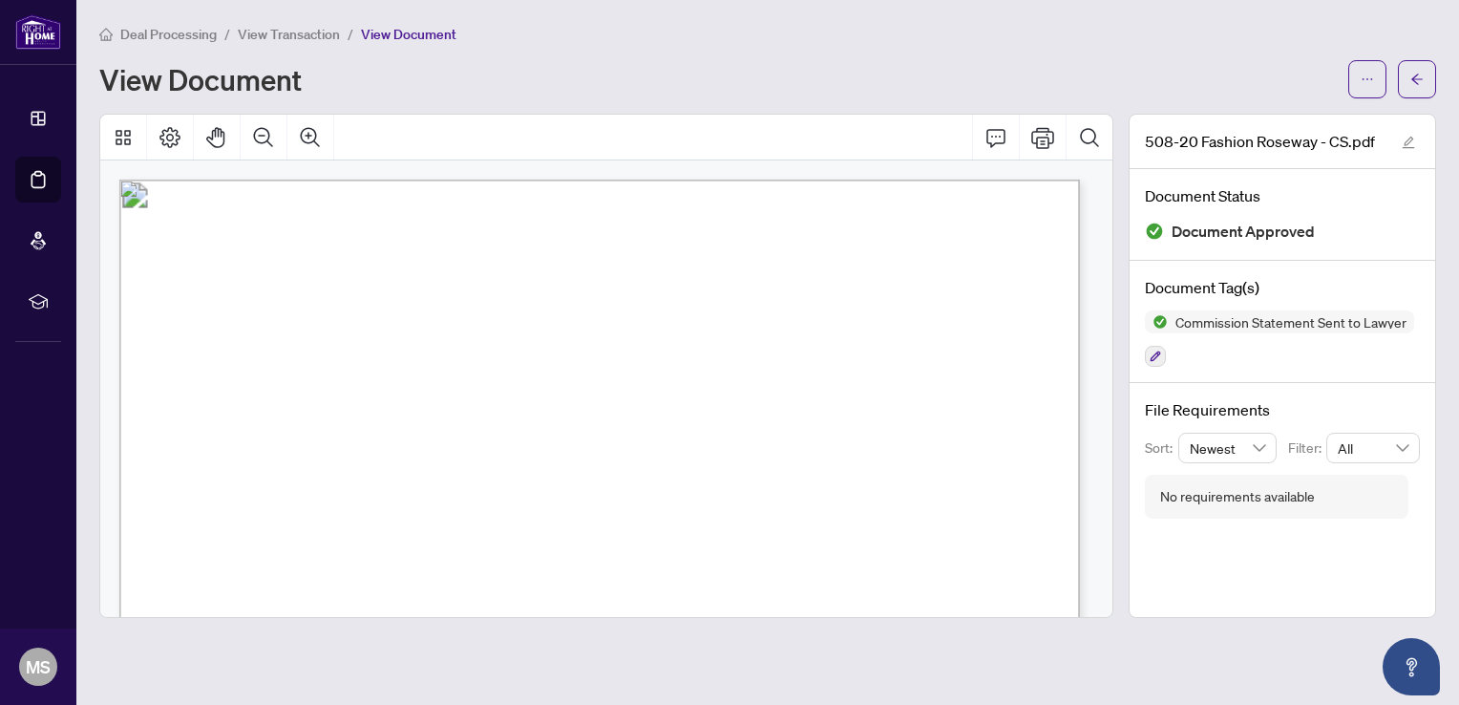
click at [165, 36] on span "Deal Processing" at bounding box center [168, 34] width 96 height 17
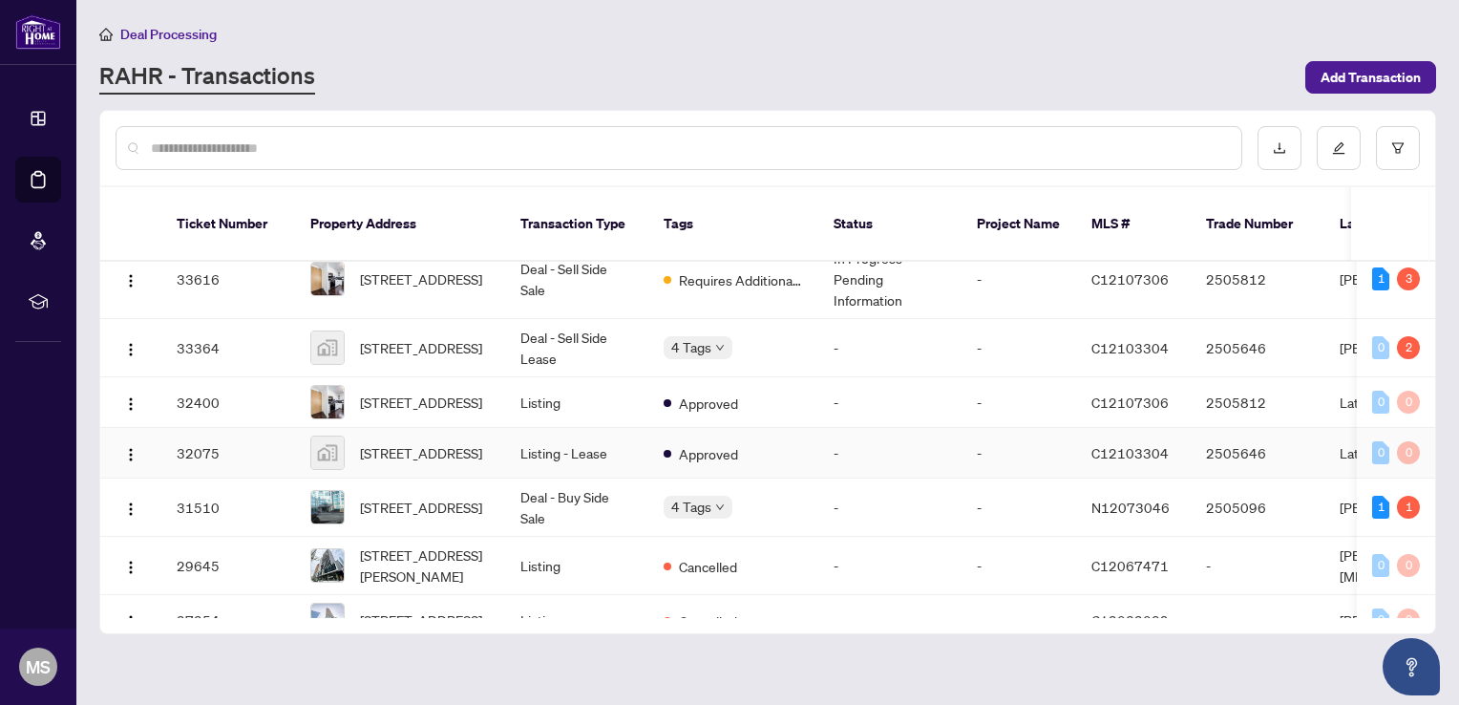
scroll to position [859, 0]
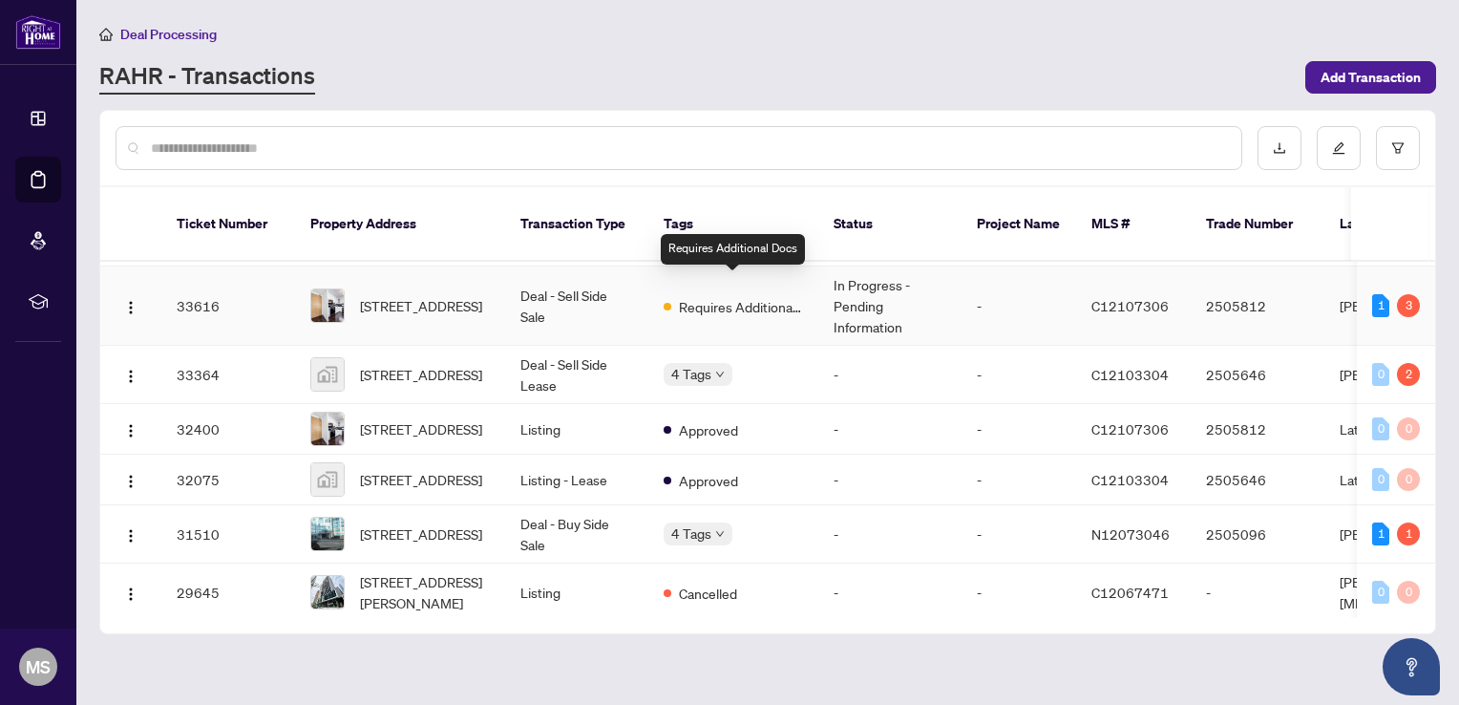
click at [765, 296] on span "Requires Additional Docs" at bounding box center [741, 306] width 124 height 21
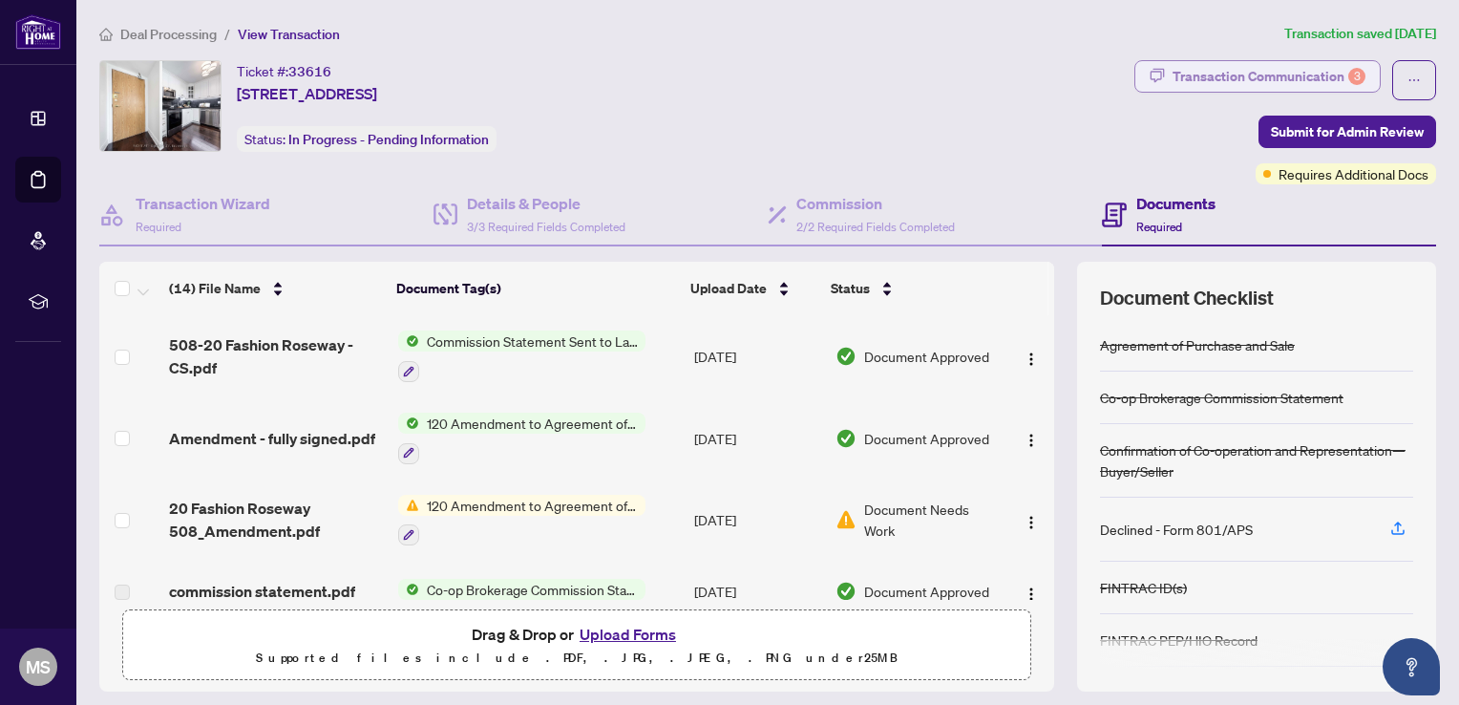
click at [1348, 72] on div "3" at bounding box center [1356, 76] width 17 height 17
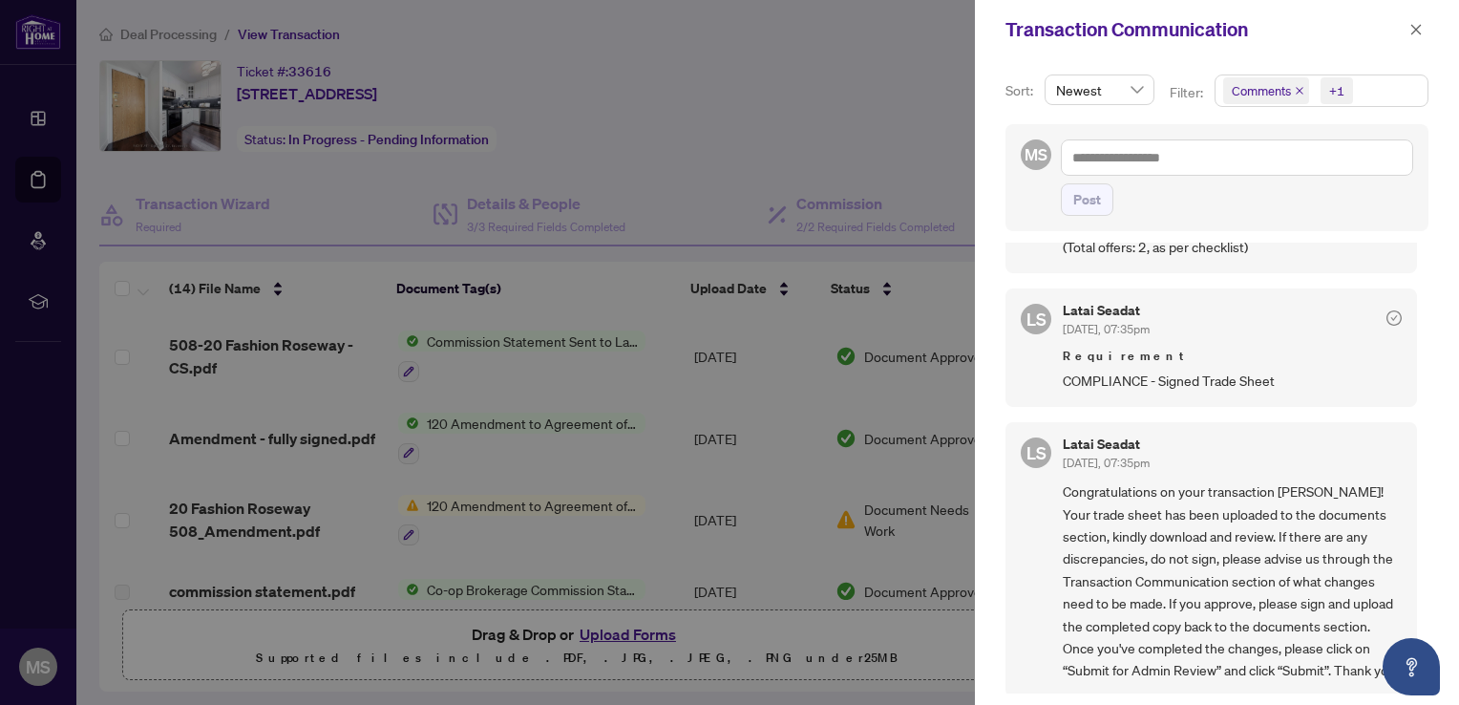
scroll to position [2, 0]
click at [904, 639] on div at bounding box center [729, 352] width 1459 height 705
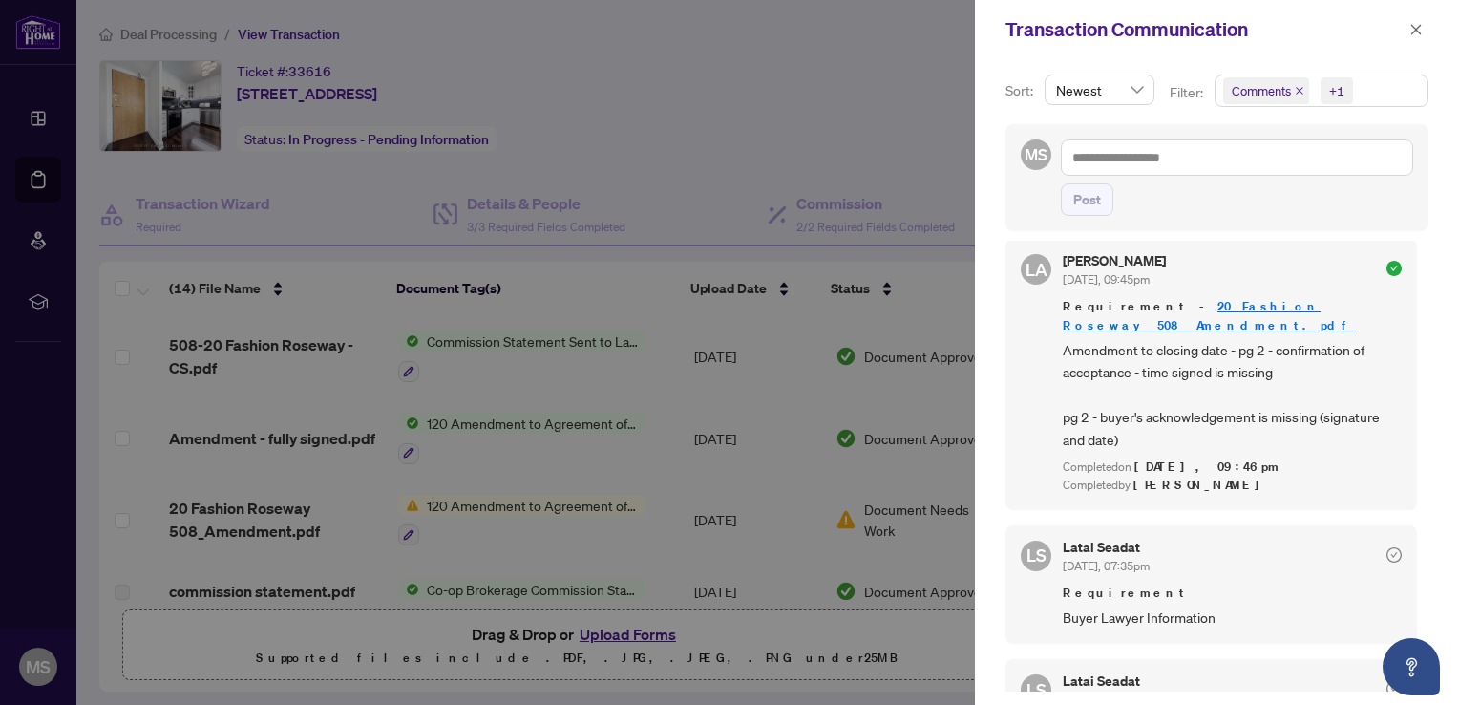
scroll to position [0, 0]
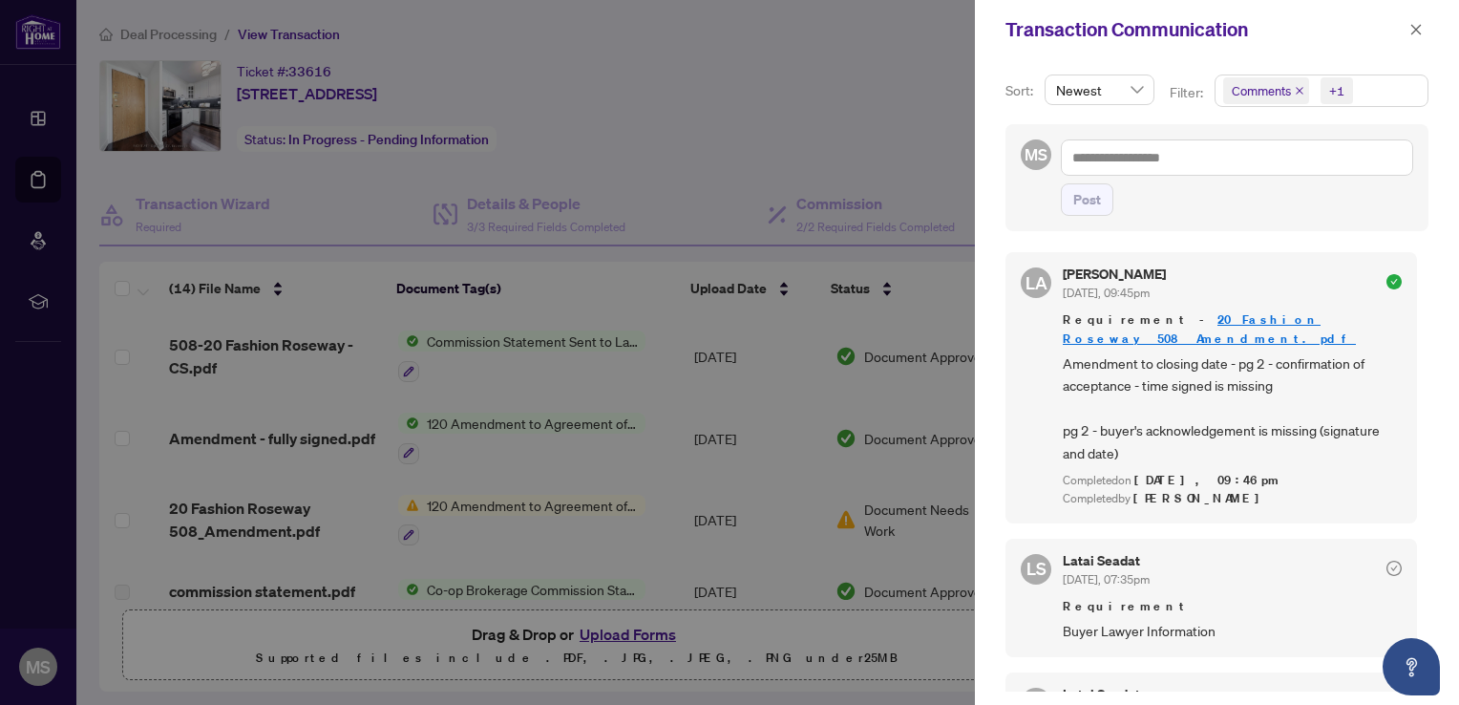
click at [1417, 29] on icon "close" at bounding box center [1416, 29] width 11 height 11
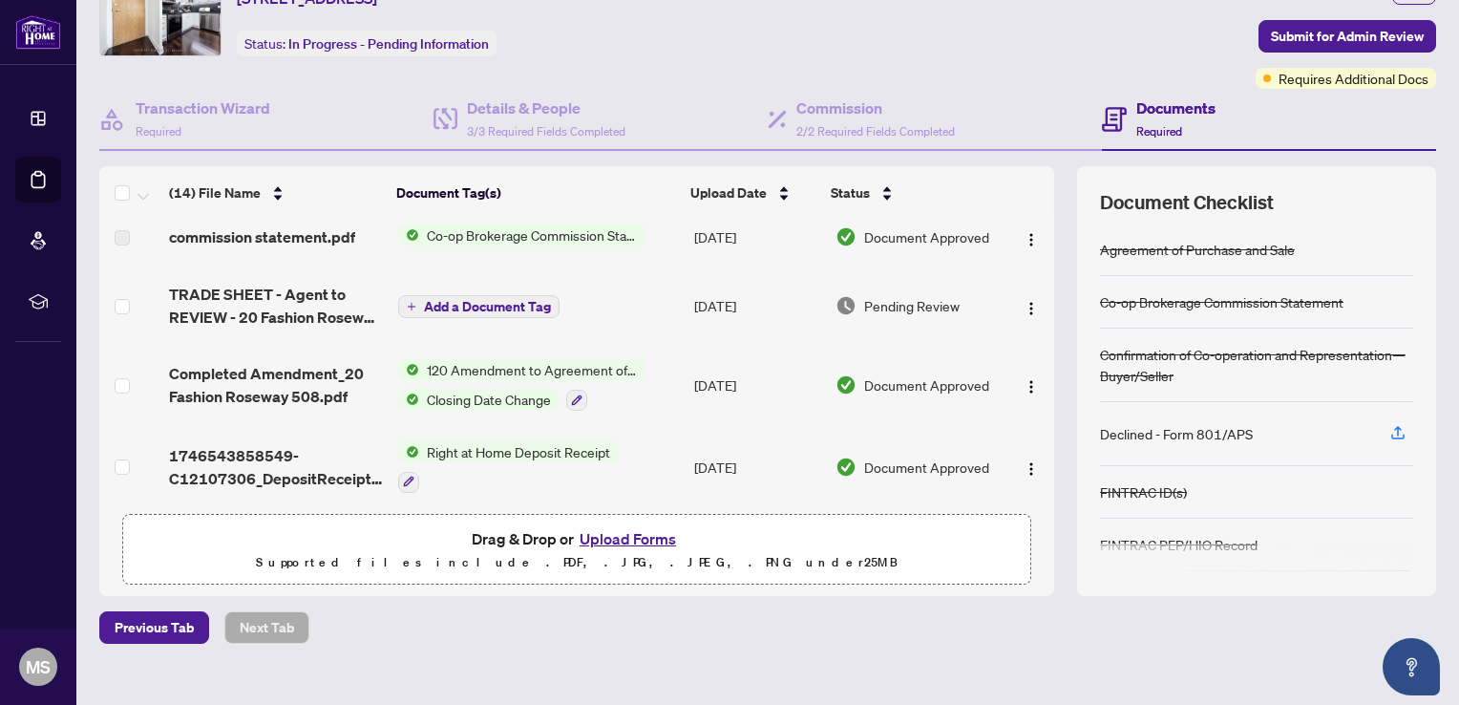
scroll to position [156, 0]
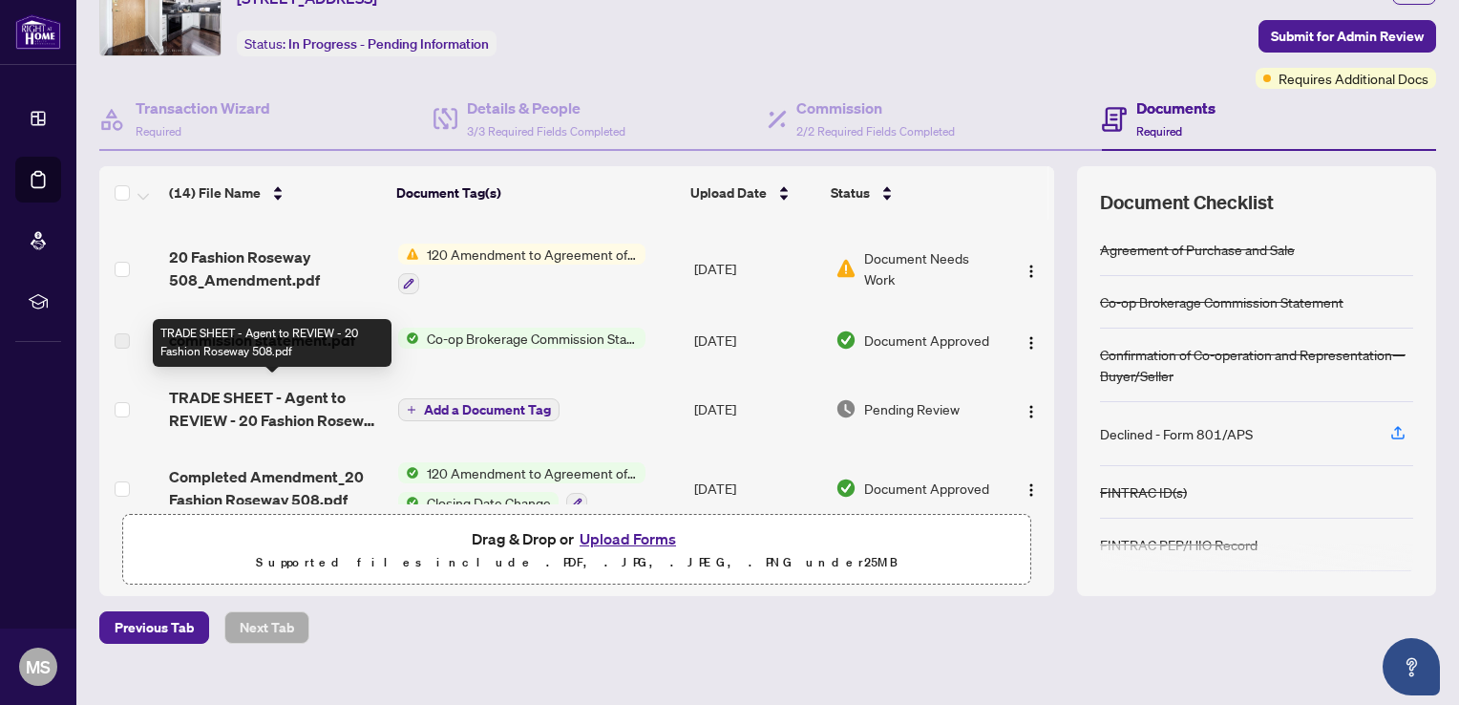
click at [294, 395] on span "TRADE SHEET - Agent to REVIEW - 20 Fashion Roseway 508.pdf" at bounding box center [275, 409] width 213 height 46
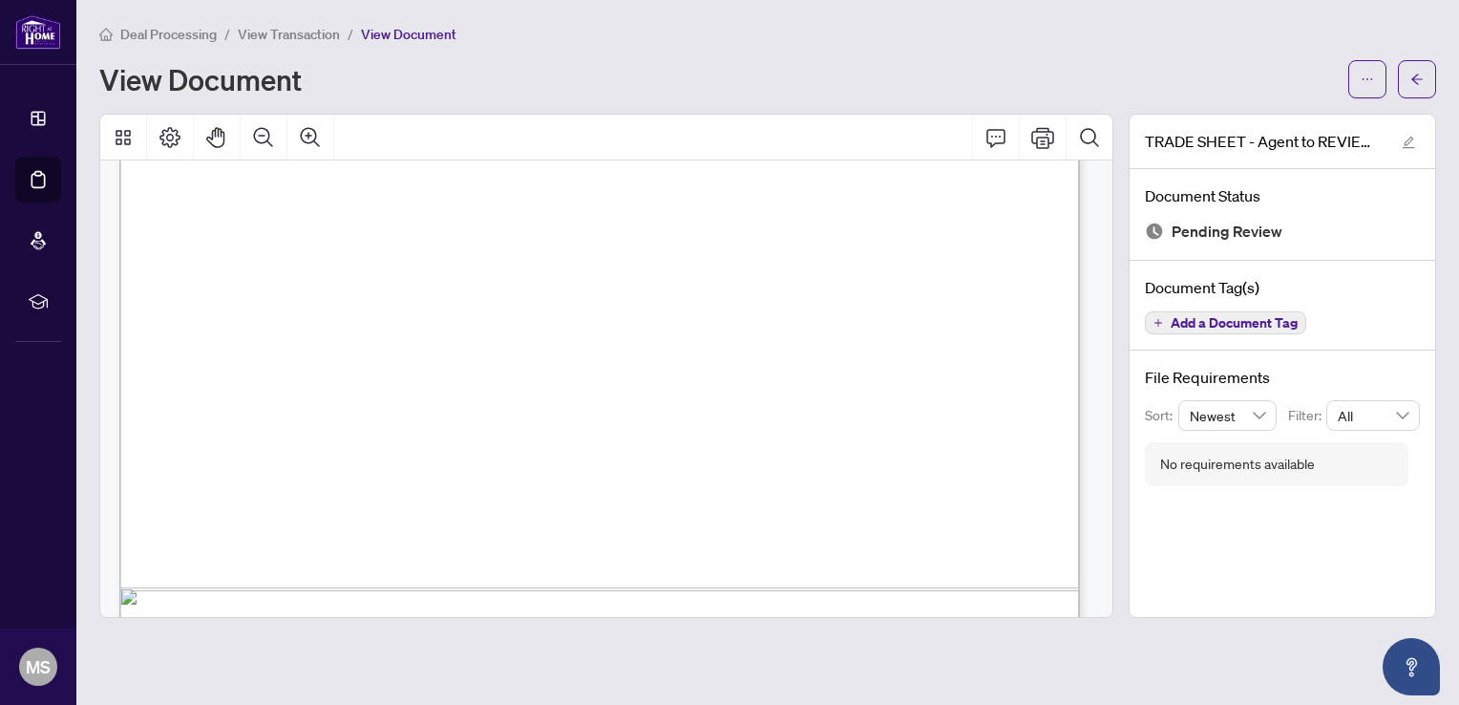
scroll to position [764, 0]
click at [167, 140] on icon "Page Layout" at bounding box center [169, 137] width 23 height 23
click at [1037, 132] on icon "Print" at bounding box center [1042, 137] width 23 height 23
click at [997, 138] on icon "Comment" at bounding box center [995, 137] width 23 height 23
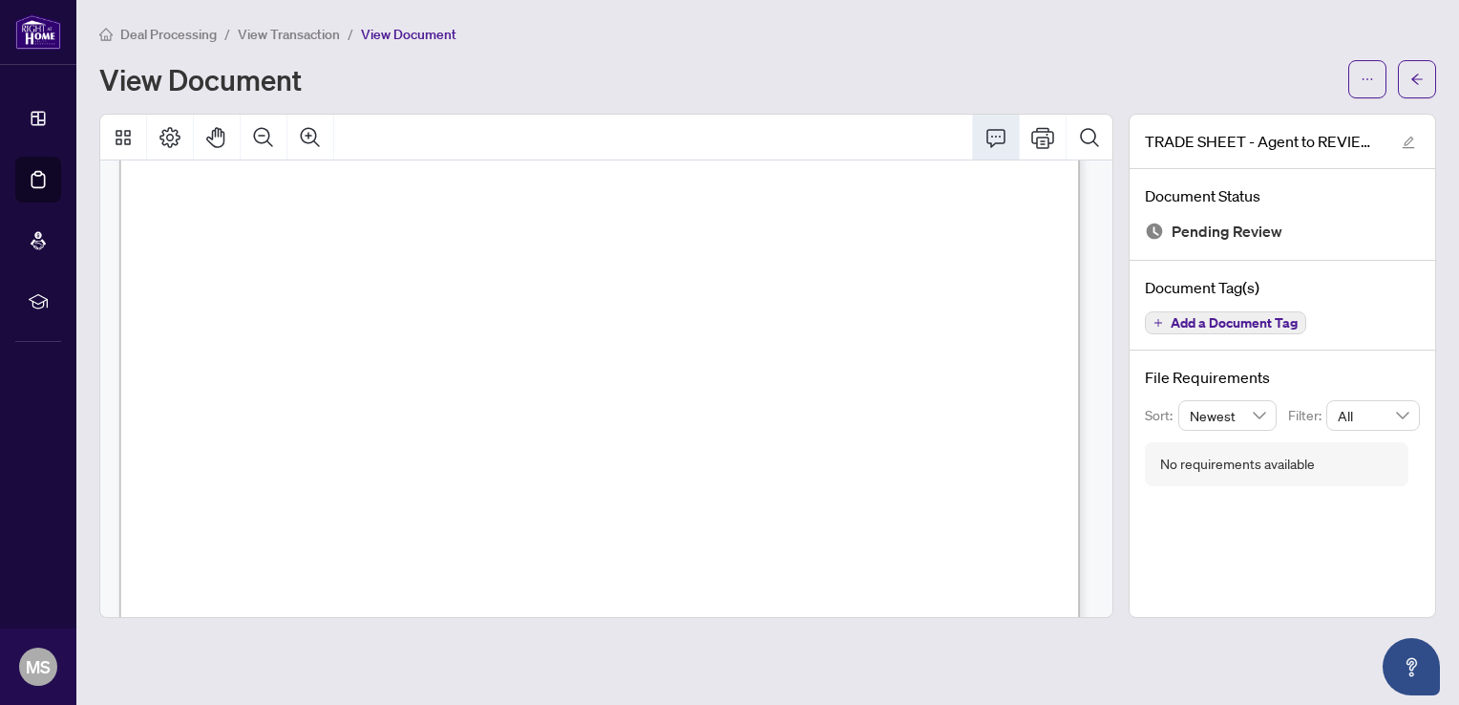
click at [997, 137] on icon "Comment" at bounding box center [995, 137] width 23 height 23
drag, startPoint x: 997, startPoint y: 137, endPoint x: 940, endPoint y: 313, distance: 184.8
click at [940, 313] on div "Right at Home Realty 2505812 20 Fashion Roseway 508 Toronto,ON M2N-6B5 Property…" at bounding box center [908, 628] width 1578 height 2042
drag, startPoint x: 885, startPoint y: 288, endPoint x: 749, endPoint y: 340, distance: 145.9
click at [749, 340] on div "Right at Home Realty 2505812 20 Fashion Roseway 508 Toronto,ON M2N-6B5 Property…" at bounding box center [908, 628] width 1578 height 2042
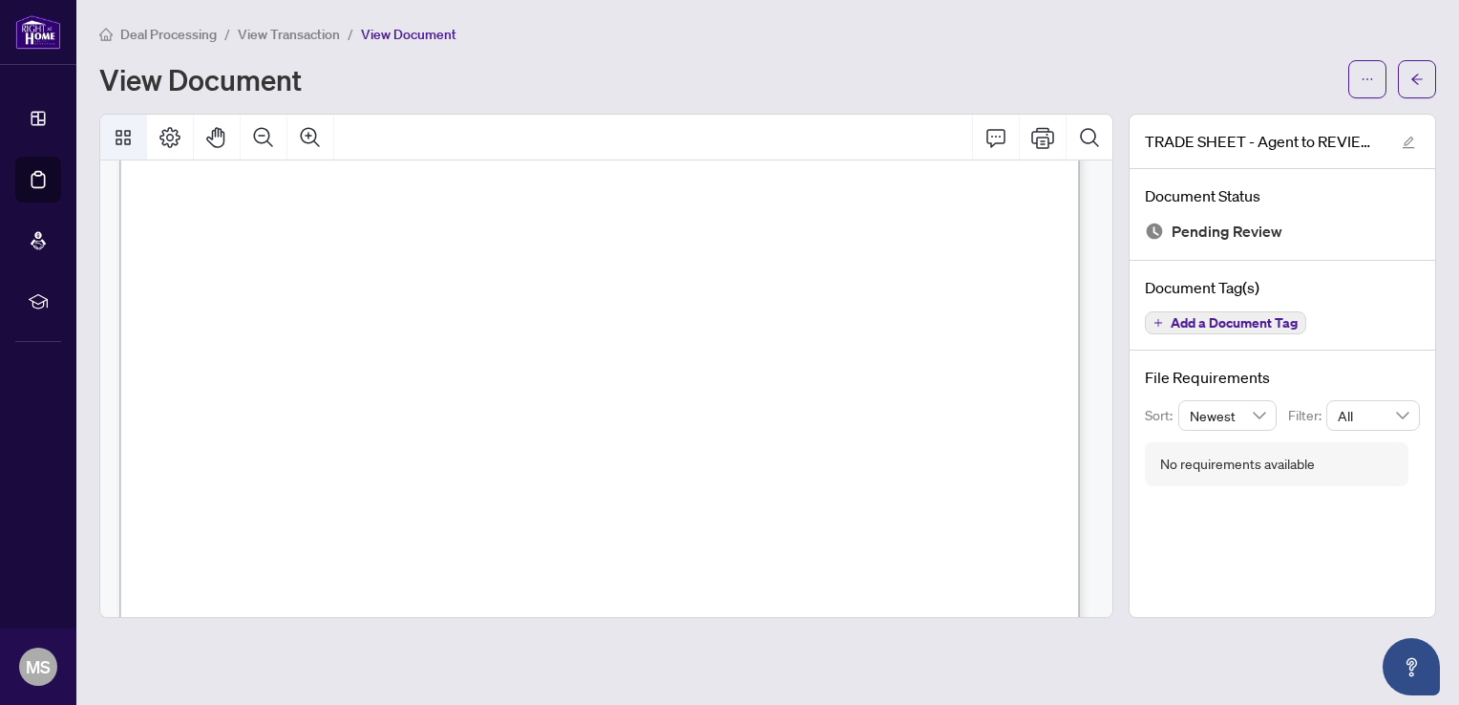
click at [122, 137] on icon "Thumbnails" at bounding box center [123, 137] width 23 height 23
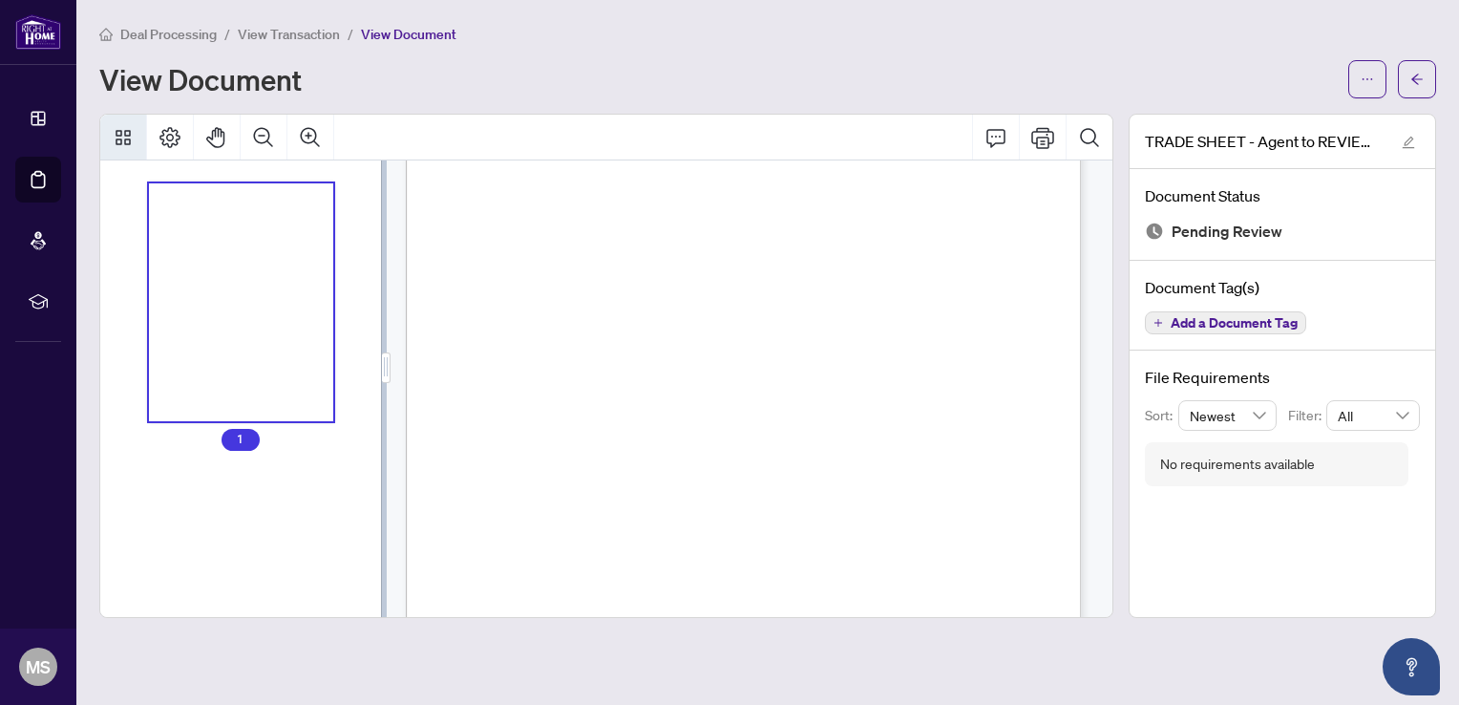
drag, startPoint x: 239, startPoint y: 344, endPoint x: 848, endPoint y: 341, distance: 609.2
click at [848, 341] on span "$0.00" at bounding box center [843, 340] width 18 height 7
click at [113, 132] on icon "Thumbnails" at bounding box center [123, 137] width 23 height 23
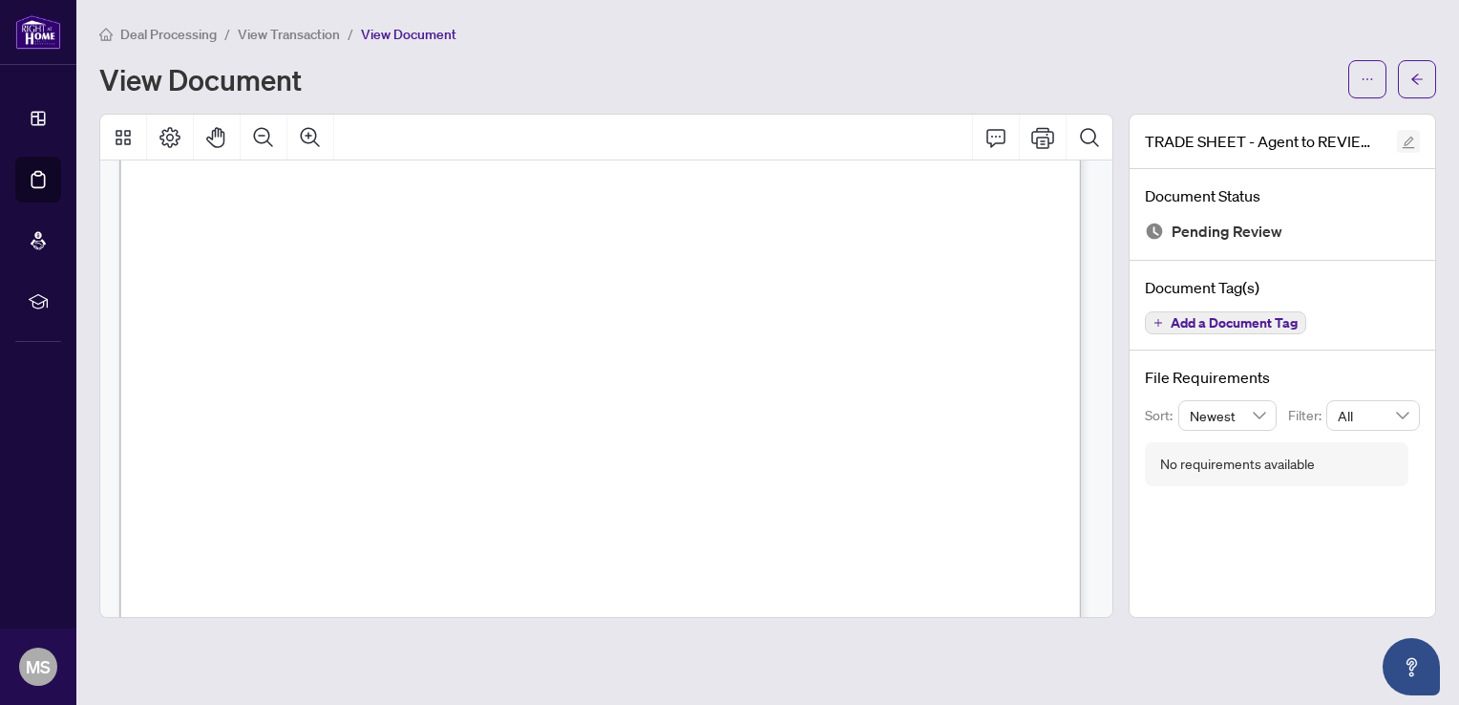
click at [1405, 139] on icon "edit" at bounding box center [1408, 142] width 13 height 13
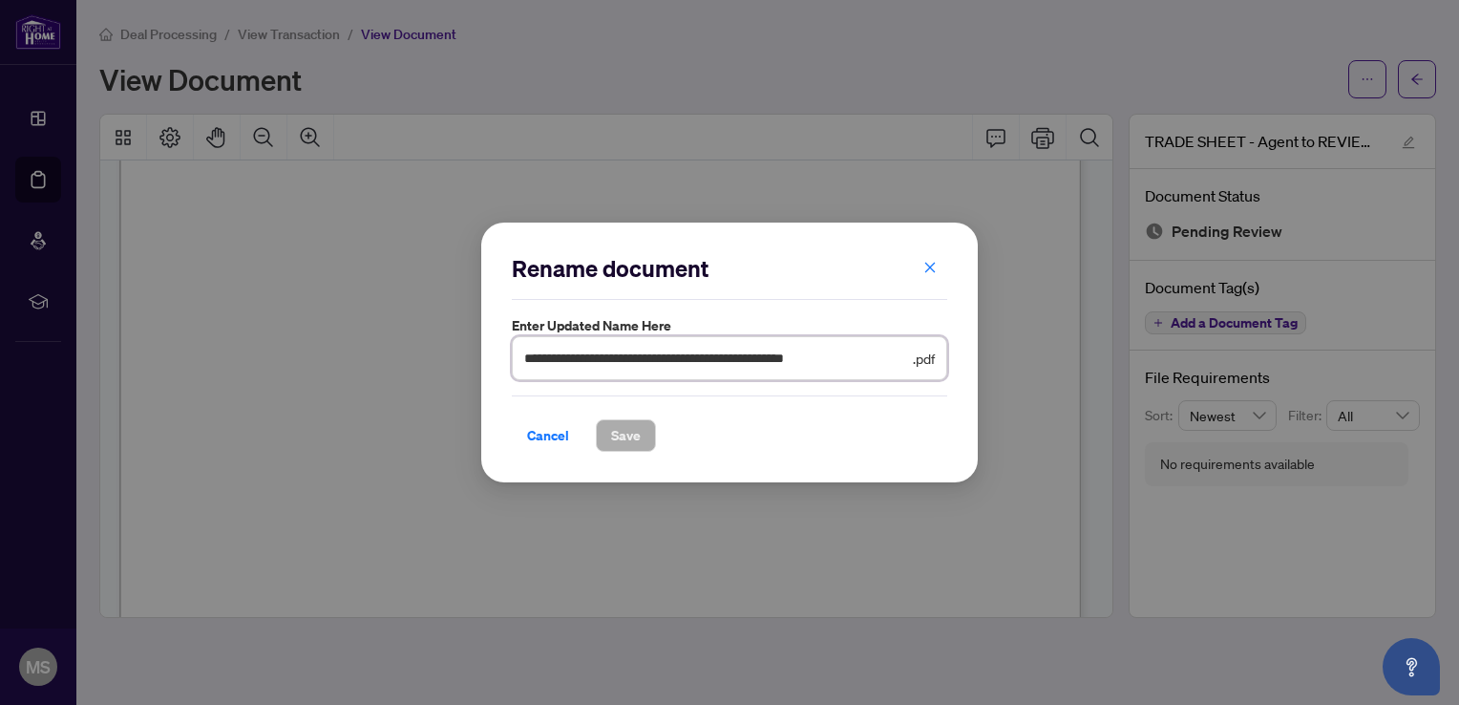
click at [703, 358] on input "**********" at bounding box center [716, 358] width 385 height 21
click at [913, 354] on span ".pdf" at bounding box center [924, 358] width 22 height 21
click at [929, 264] on icon "close" at bounding box center [929, 267] width 13 height 13
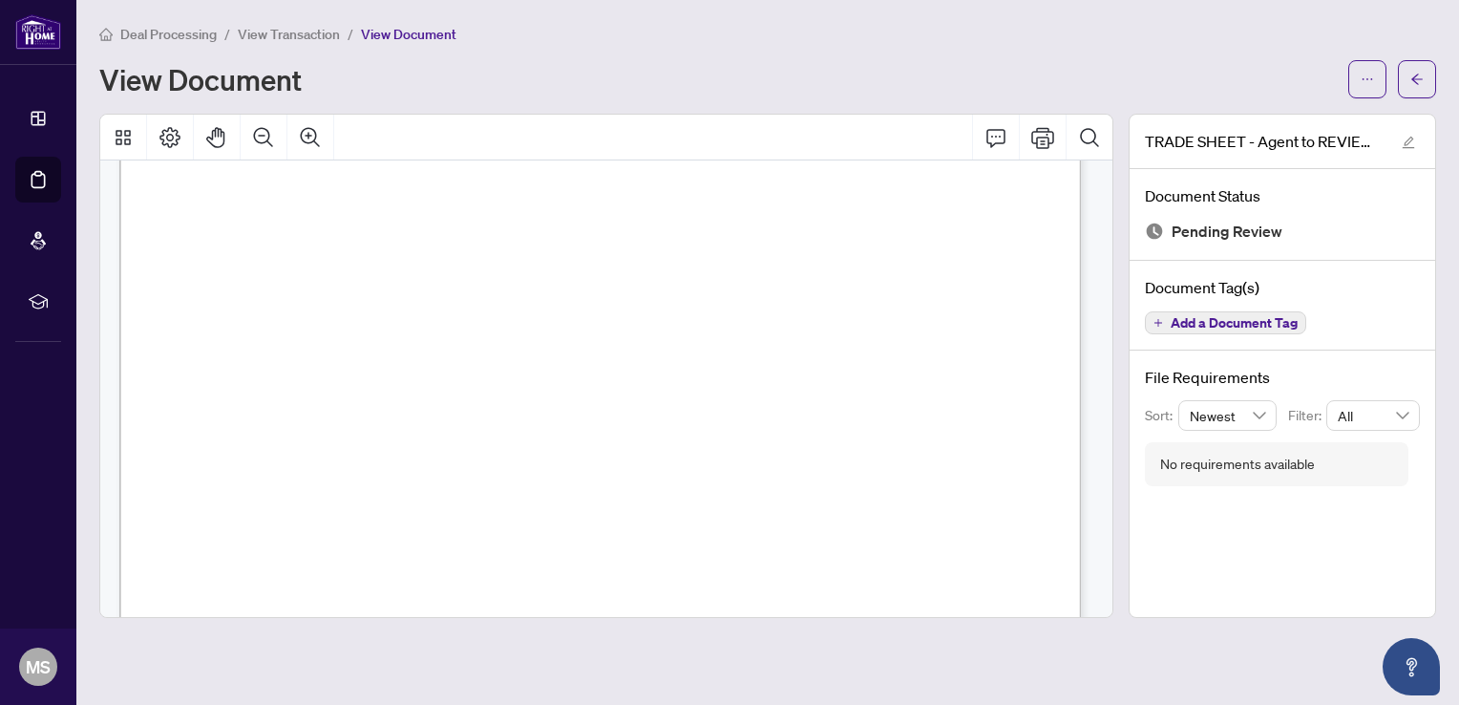
click at [1230, 230] on span "Pending Review" at bounding box center [1227, 232] width 111 height 26
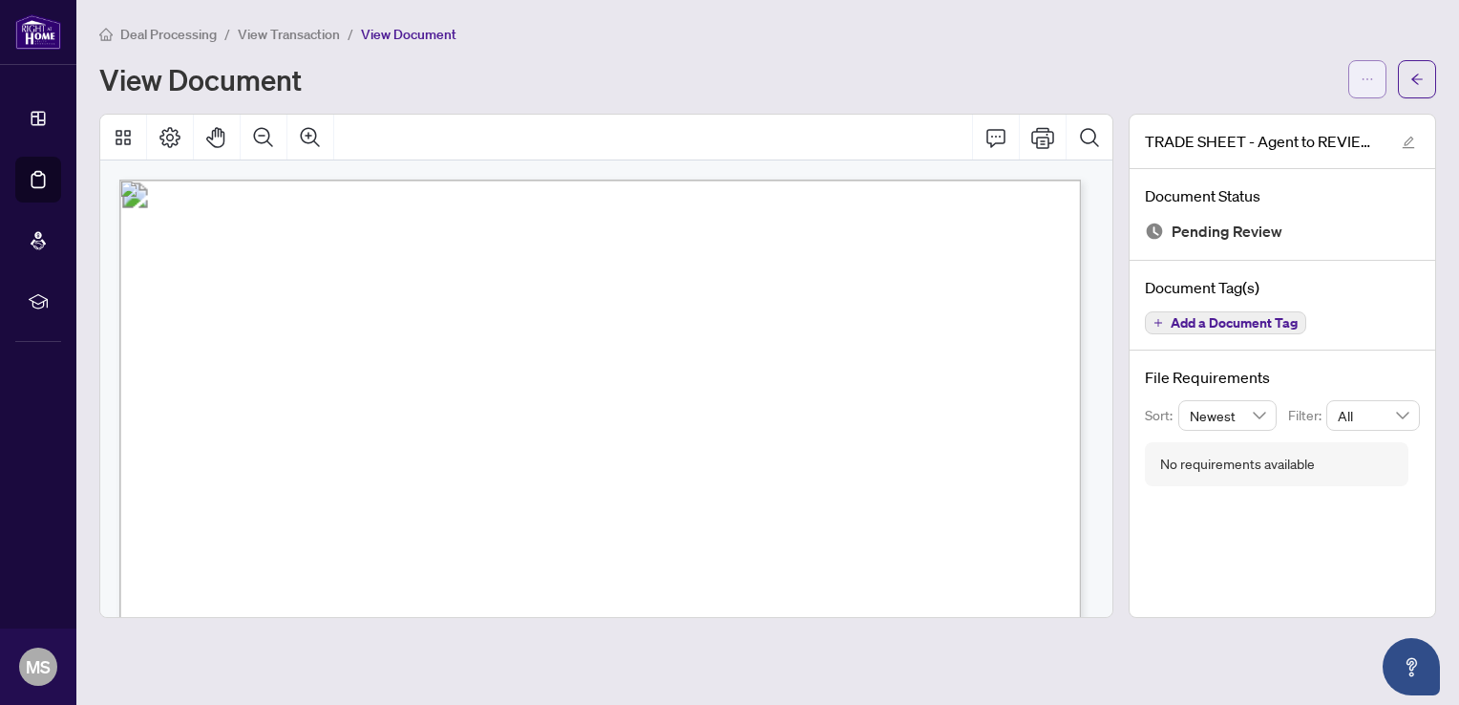
click at [1361, 79] on icon "ellipsis" at bounding box center [1367, 79] width 13 height 13
click at [1268, 119] on span "Download" at bounding box center [1298, 120] width 145 height 21
click at [173, 29] on span "Deal Processing" at bounding box center [168, 34] width 96 height 17
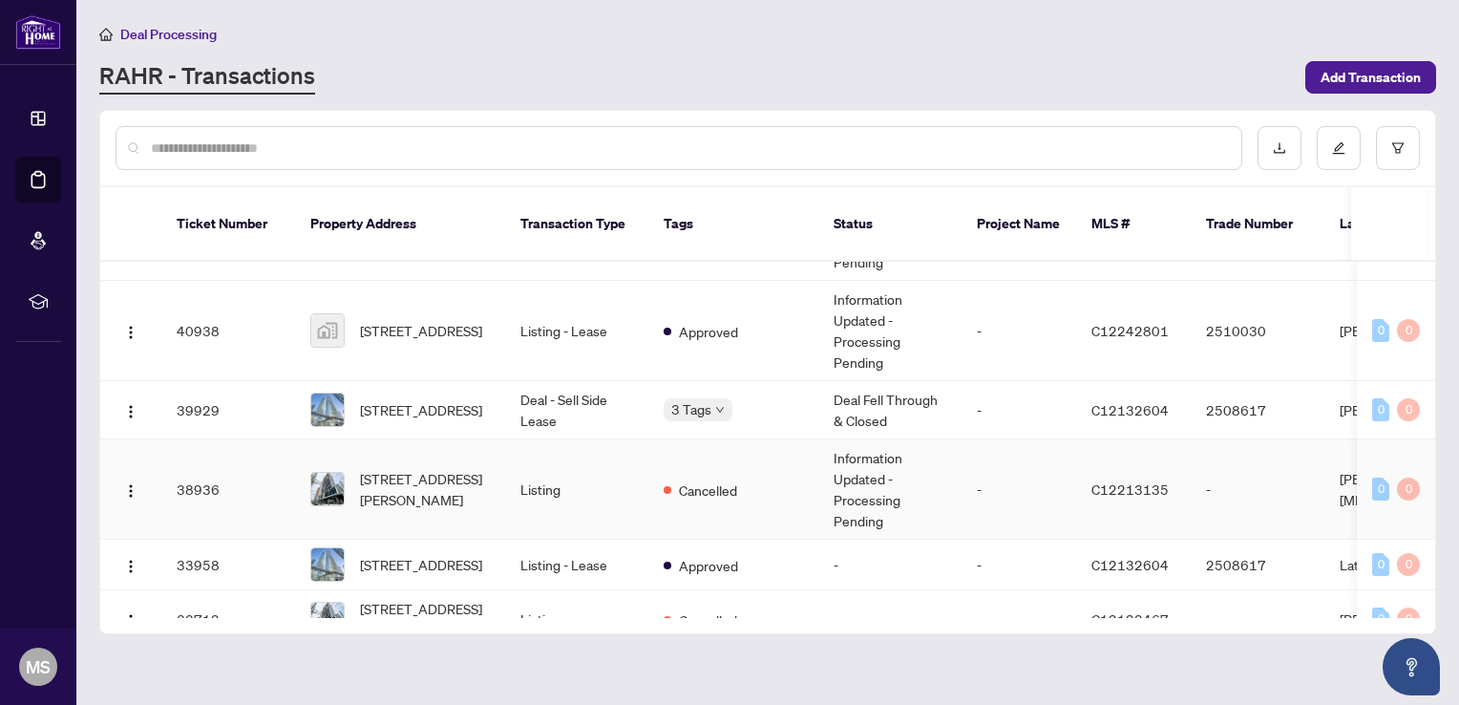
scroll to position [764, 0]
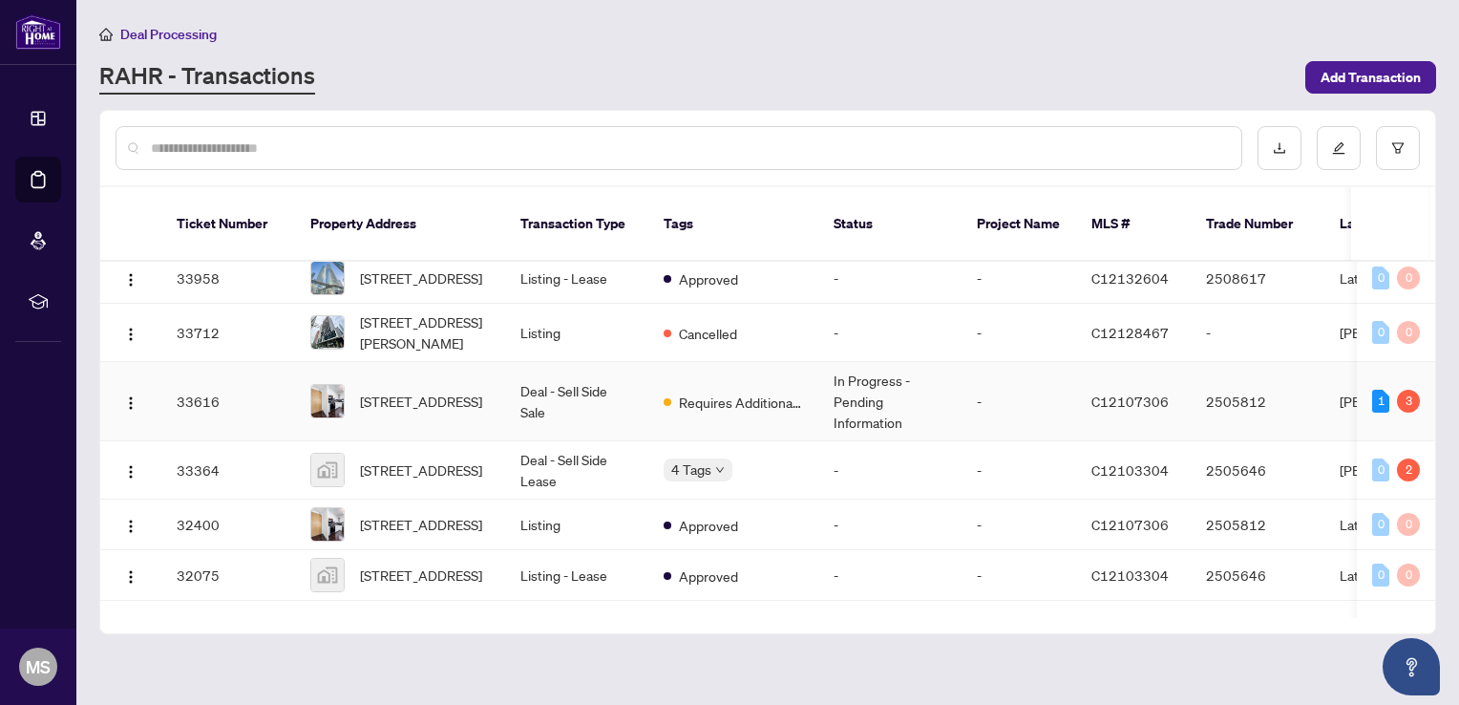
click at [658, 387] on td "Requires Additional Docs" at bounding box center [733, 401] width 170 height 79
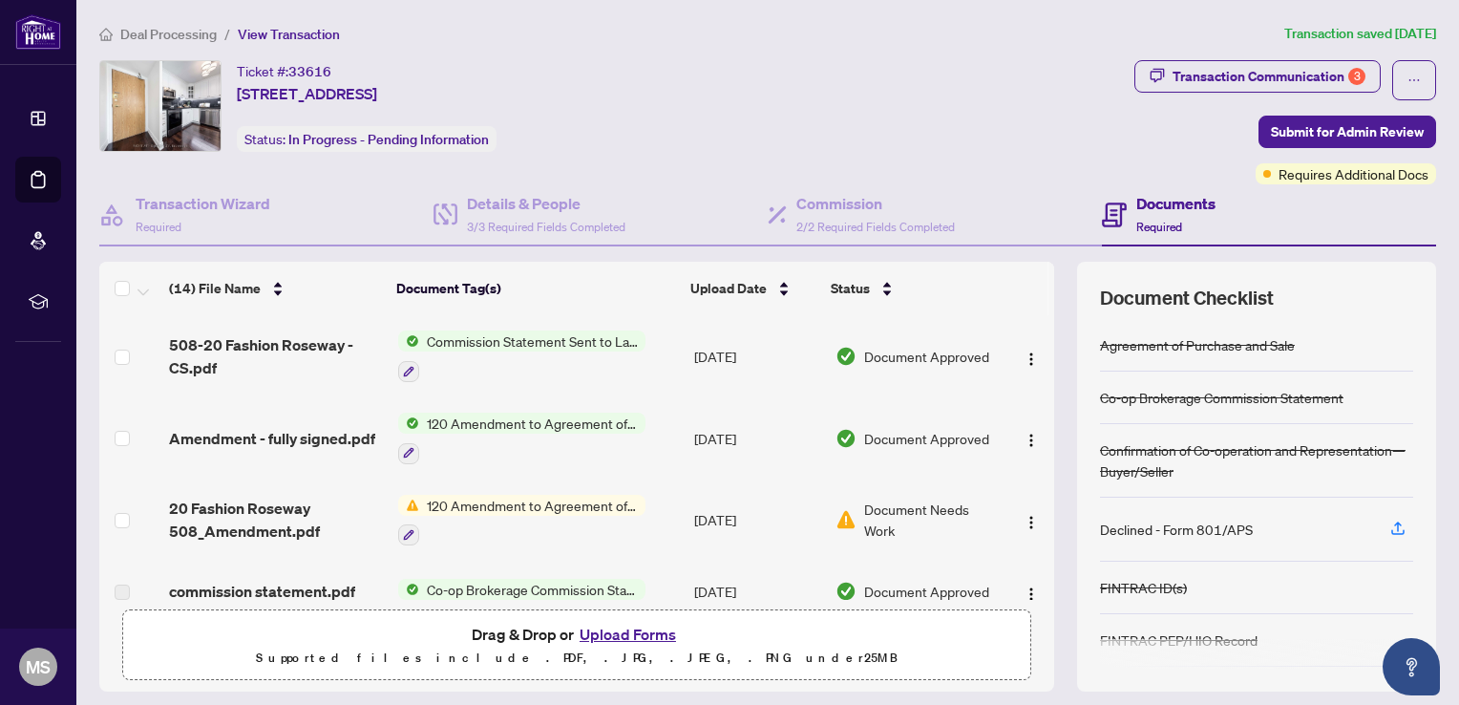
click at [625, 631] on button "Upload Forms" at bounding box center [628, 634] width 108 height 25
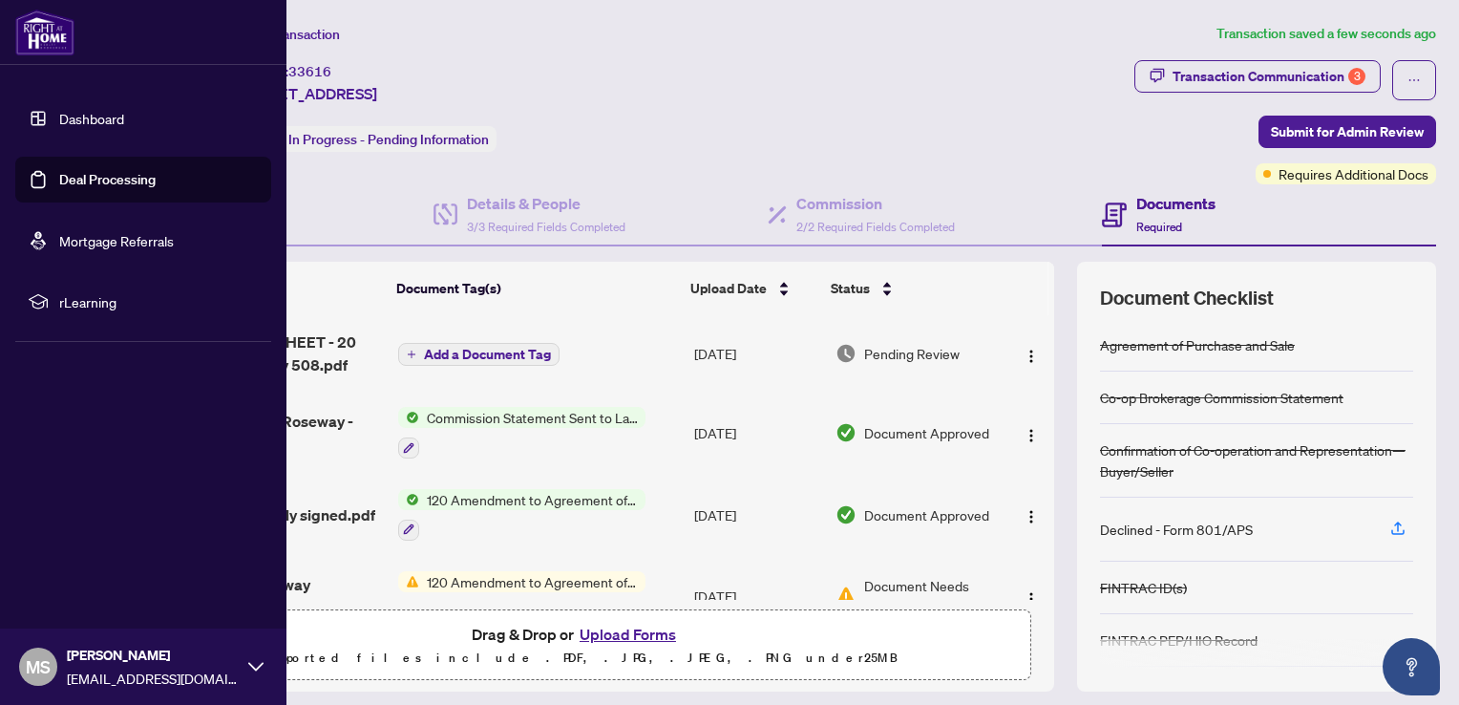
click at [250, 664] on icon at bounding box center [255, 666] width 15 height 9
click at [81, 557] on span "Logout" at bounding box center [76, 553] width 43 height 31
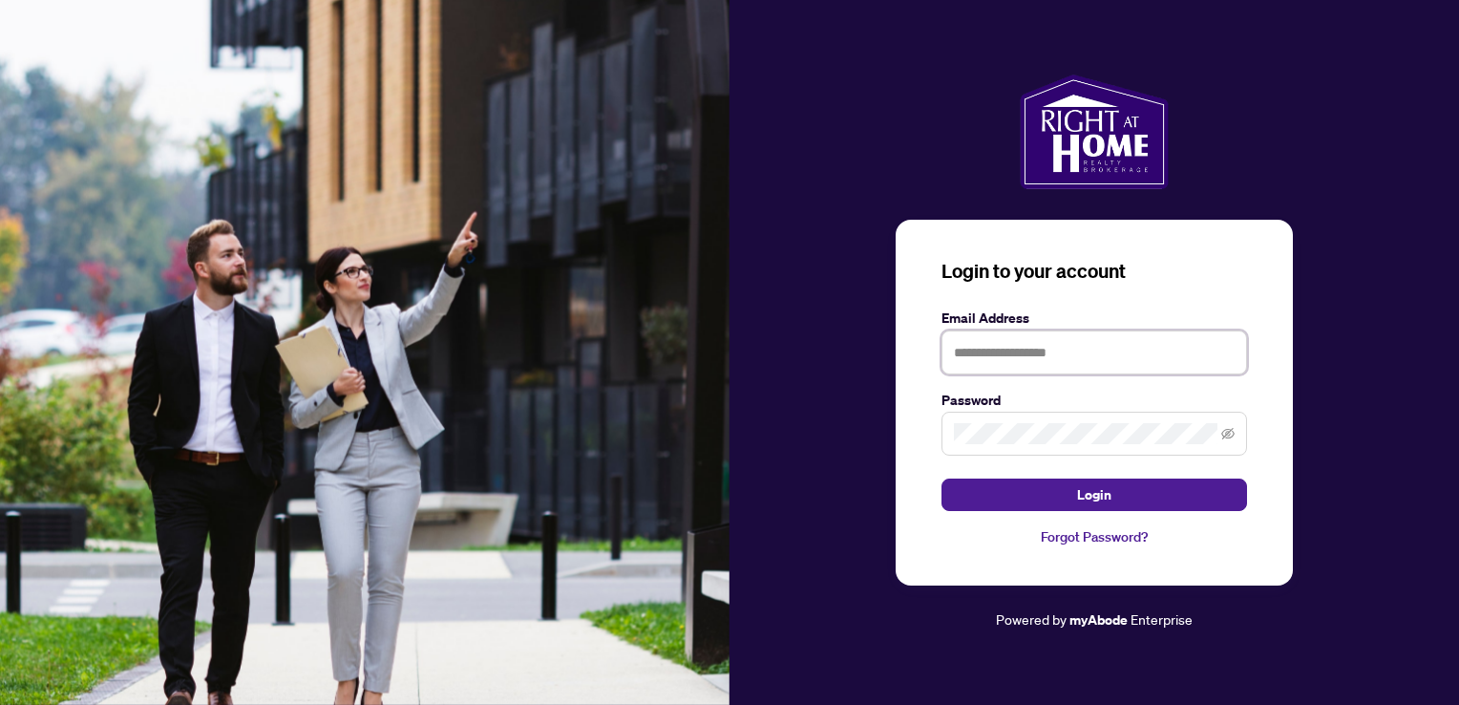
click at [991, 349] on input "text" at bounding box center [1094, 352] width 306 height 44
type input "**********"
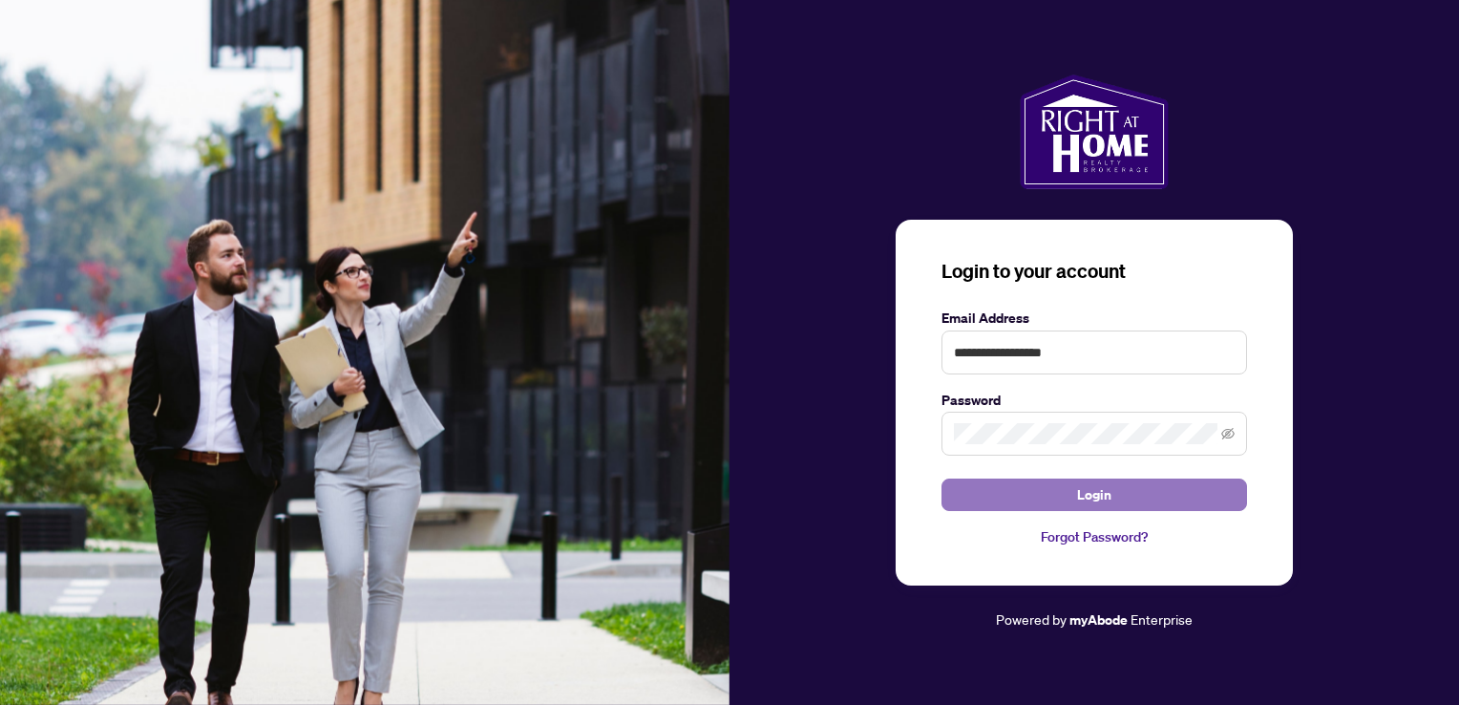
click at [1069, 495] on button "Login" at bounding box center [1094, 494] width 306 height 32
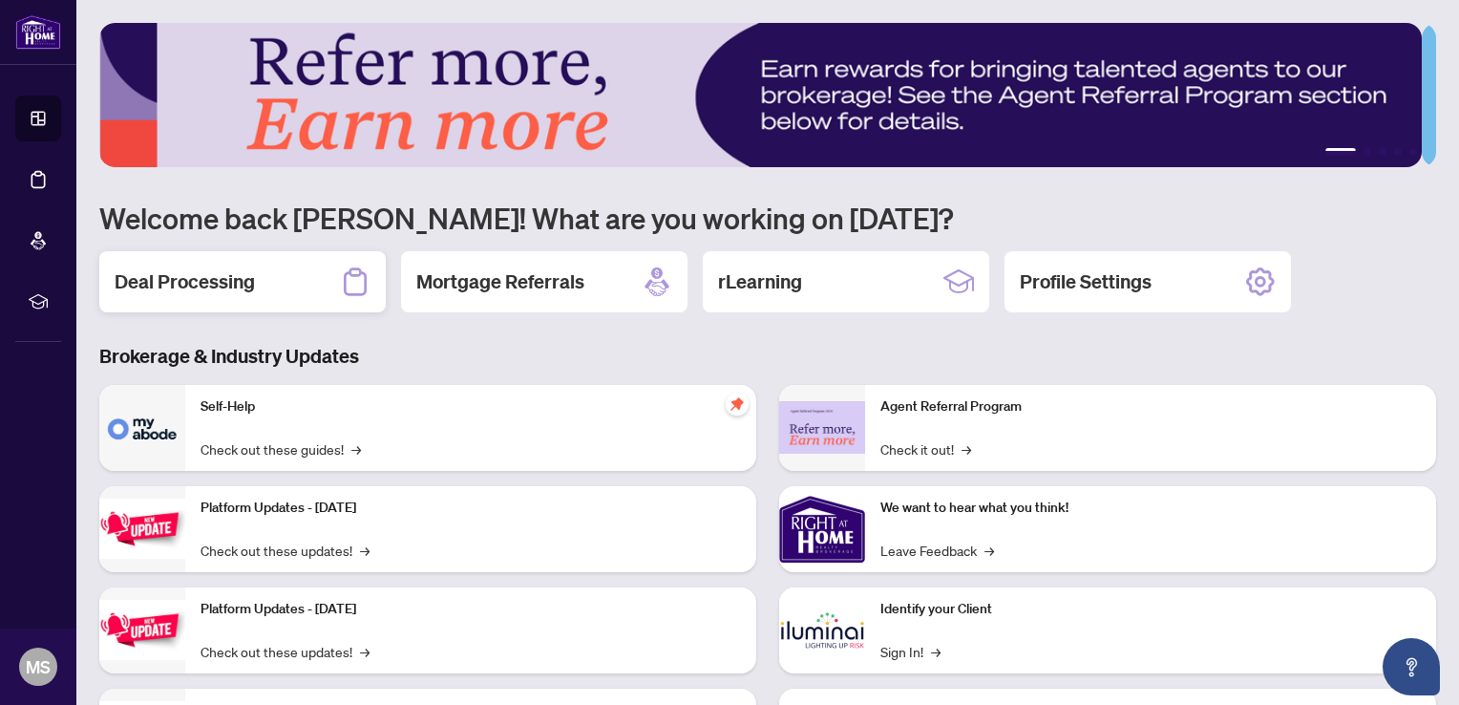
click at [141, 273] on h2 "Deal Processing" at bounding box center [185, 281] width 140 height 27
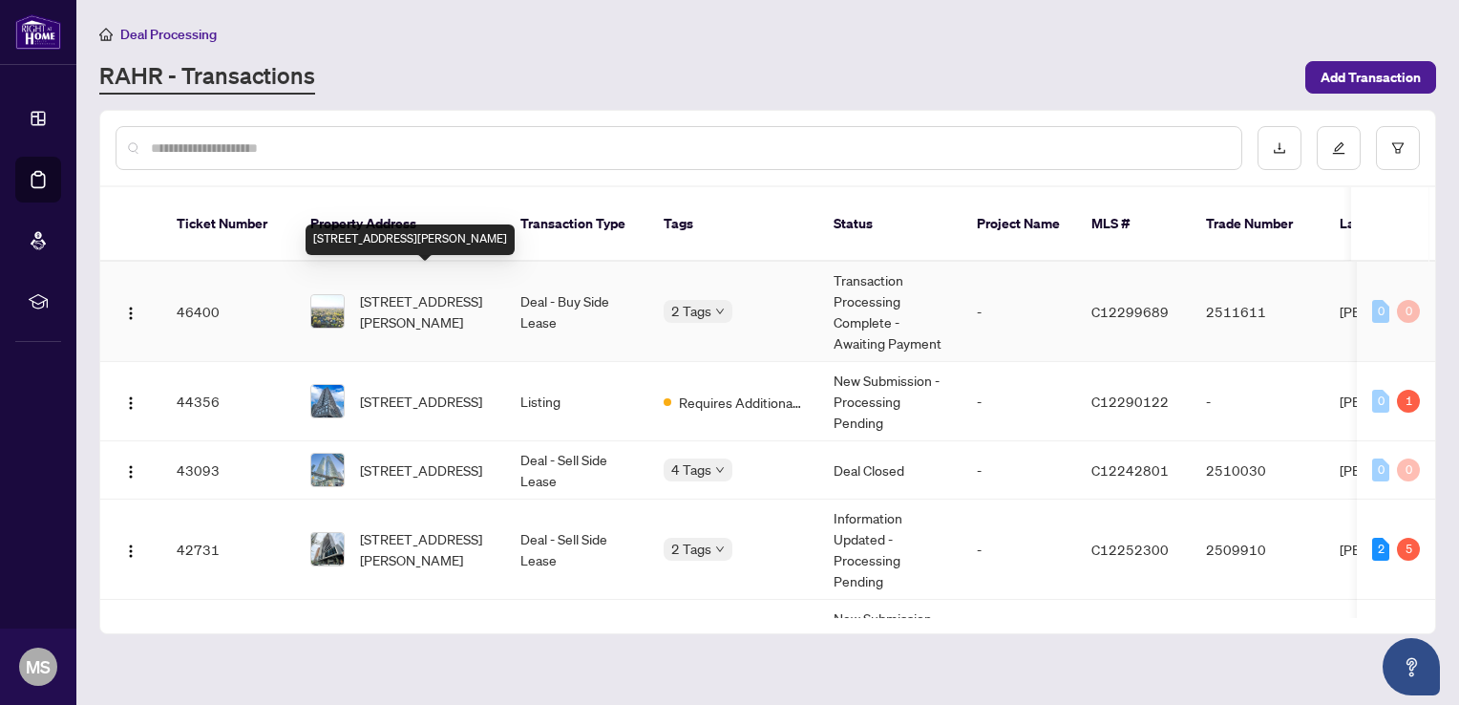
click at [453, 290] on span "[STREET_ADDRESS][PERSON_NAME]" at bounding box center [425, 311] width 130 height 42
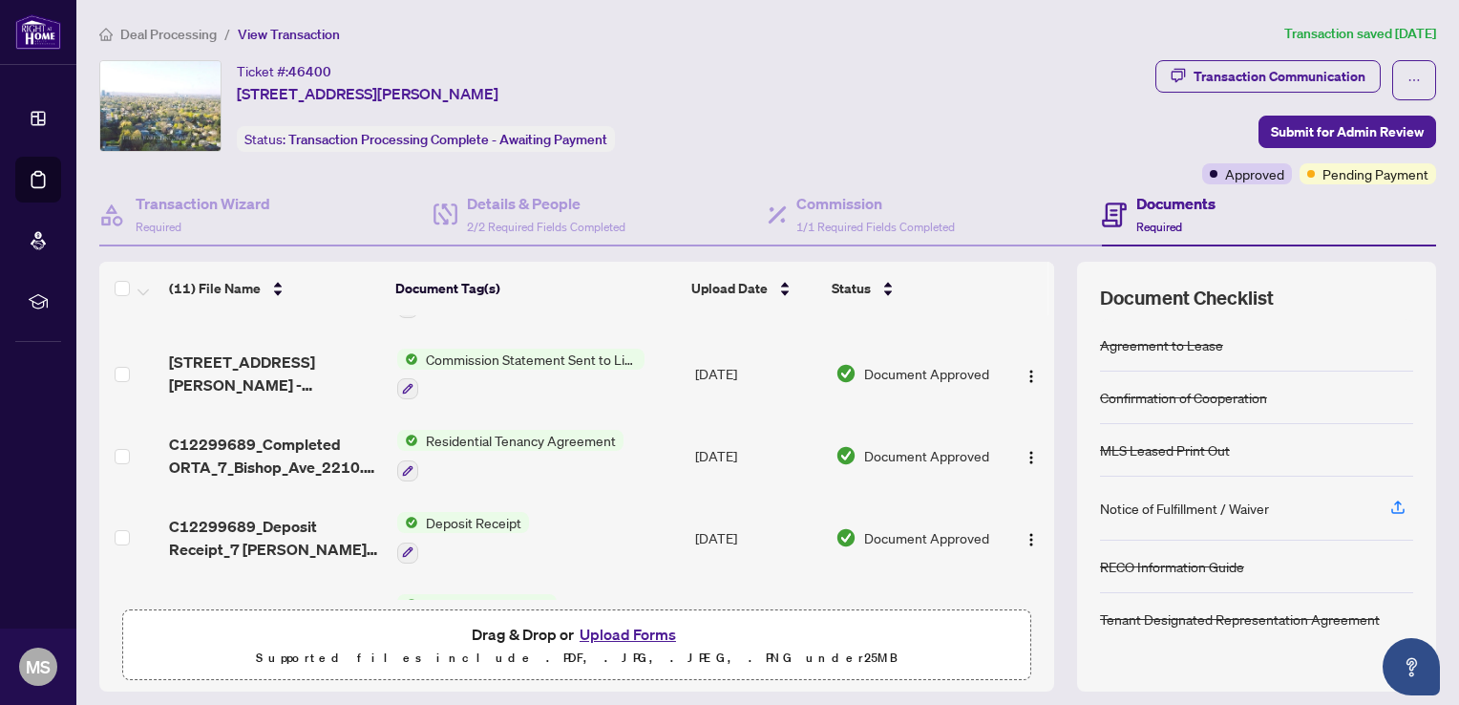
scroll to position [191, 0]
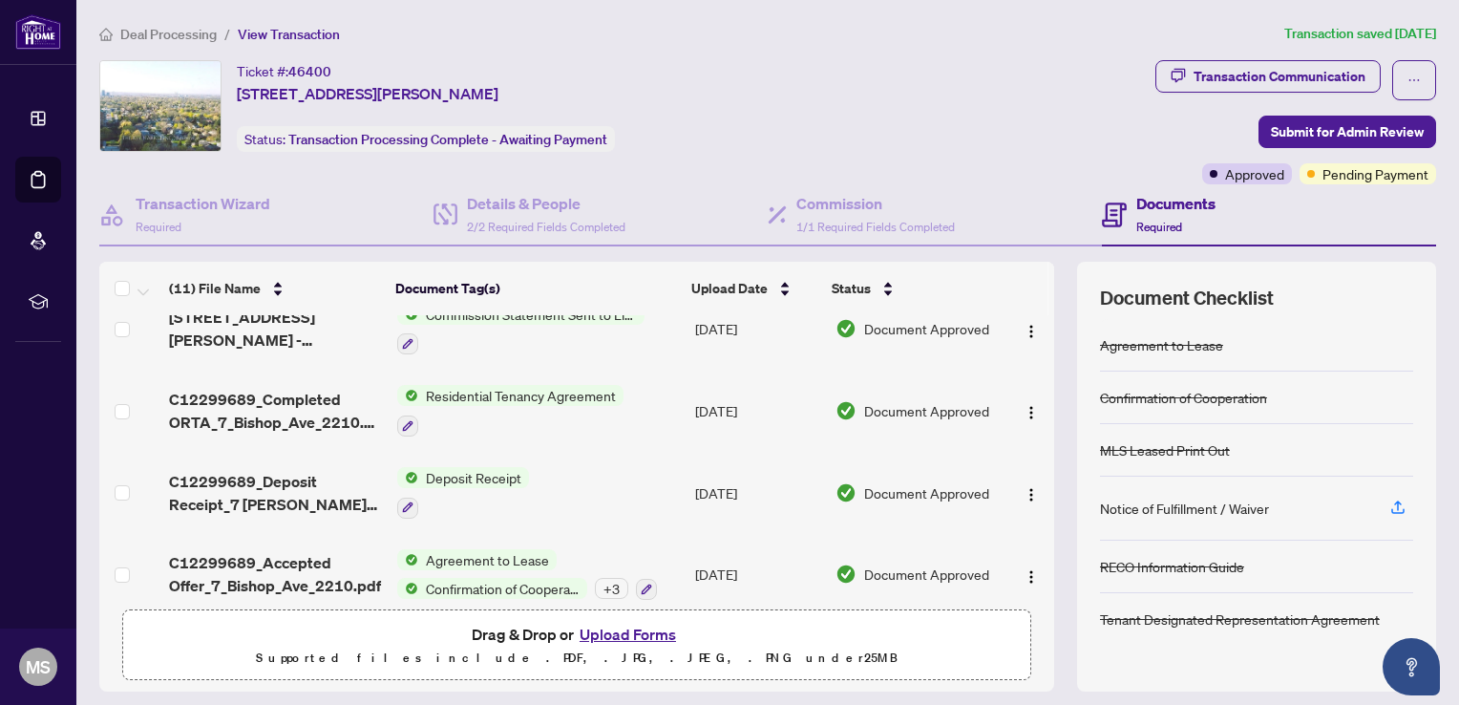
click at [425, 549] on span "Agreement to Lease" at bounding box center [487, 559] width 138 height 21
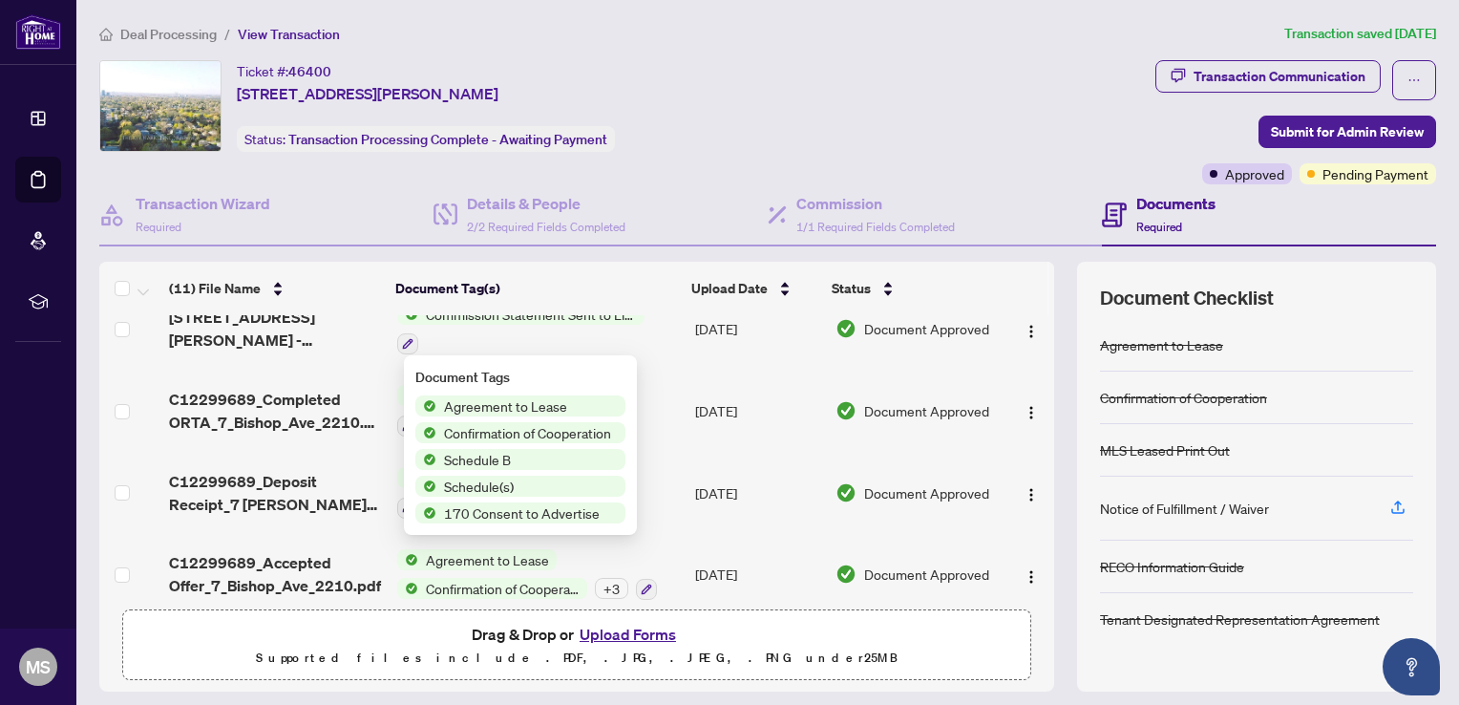
click at [499, 403] on span "Agreement to Lease" at bounding box center [505, 405] width 138 height 21
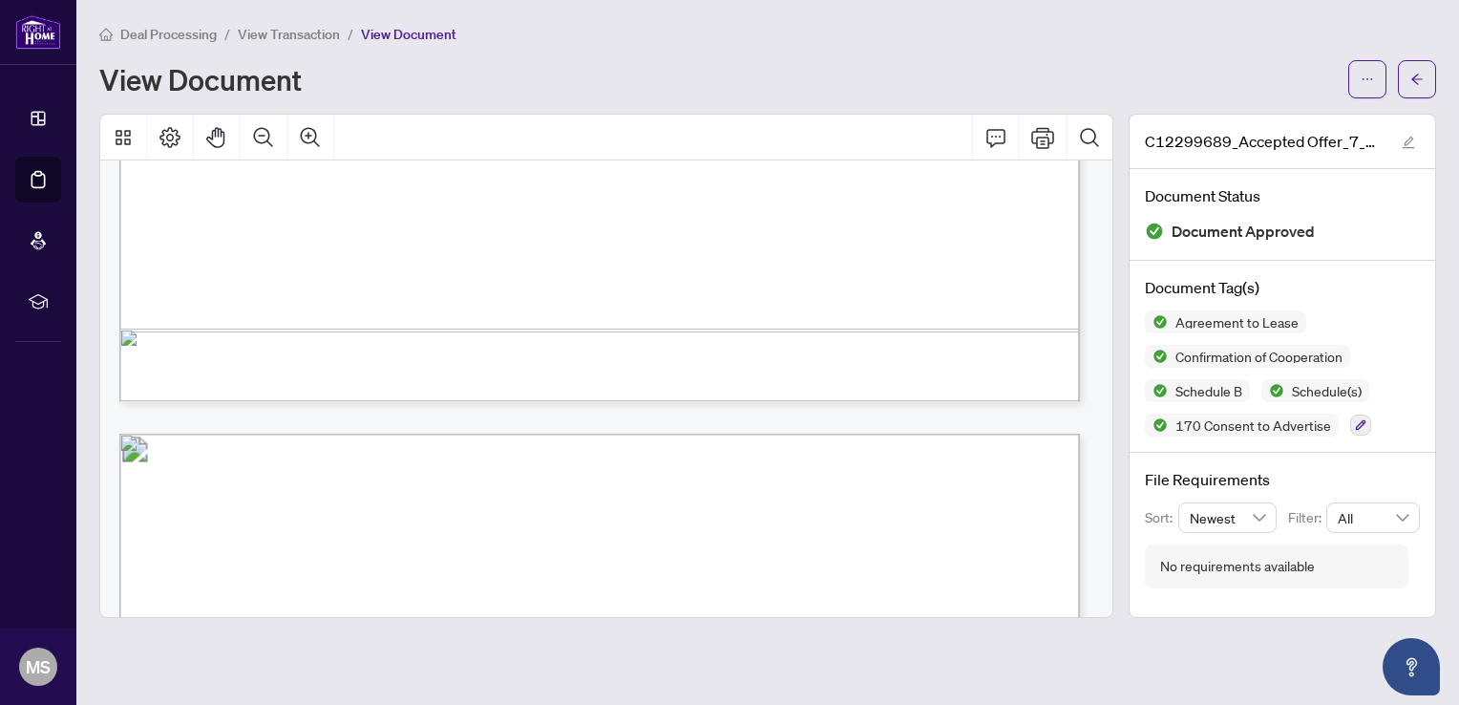
scroll to position [7447, 0]
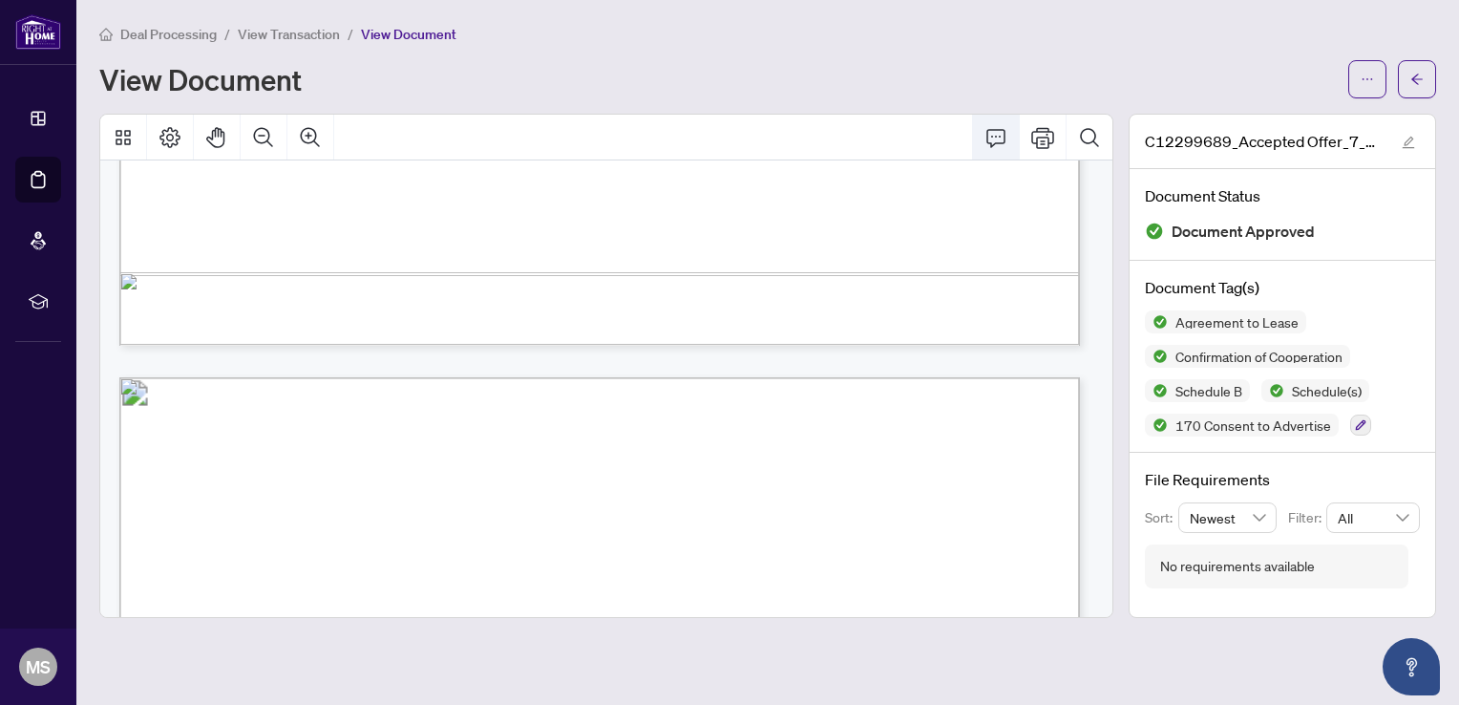
click at [1001, 133] on icon "Comment" at bounding box center [995, 137] width 23 height 23
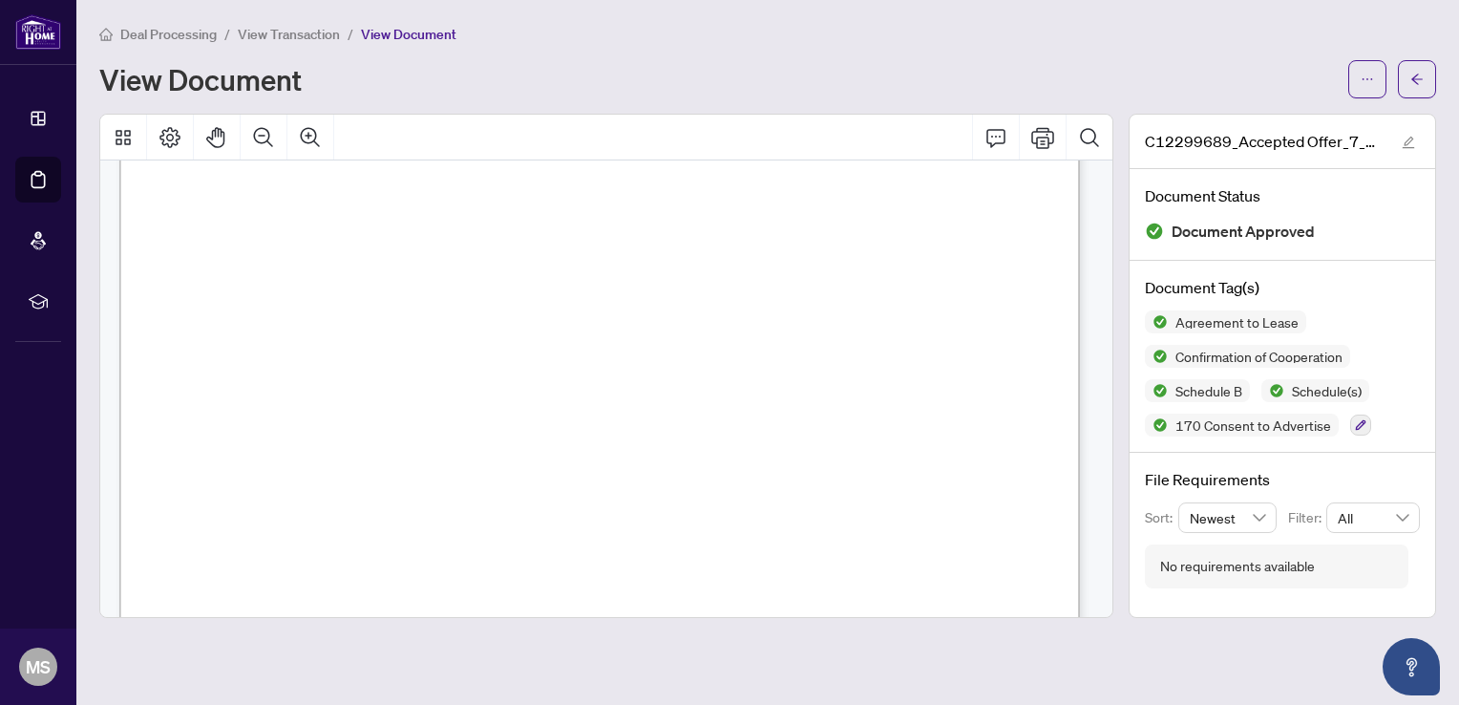
scroll to position [5347, 0]
drag, startPoint x: 195, startPoint y: 275, endPoint x: 319, endPoint y: 412, distance: 184.5
click at [937, 414] on span "insurance coverage(1M Liability Coverage) to the Landlord on execution of the L…" at bounding box center [570, 414] width 755 height 15
drag, startPoint x: 923, startPoint y: 460, endPoint x: 260, endPoint y: 394, distance: 666.8
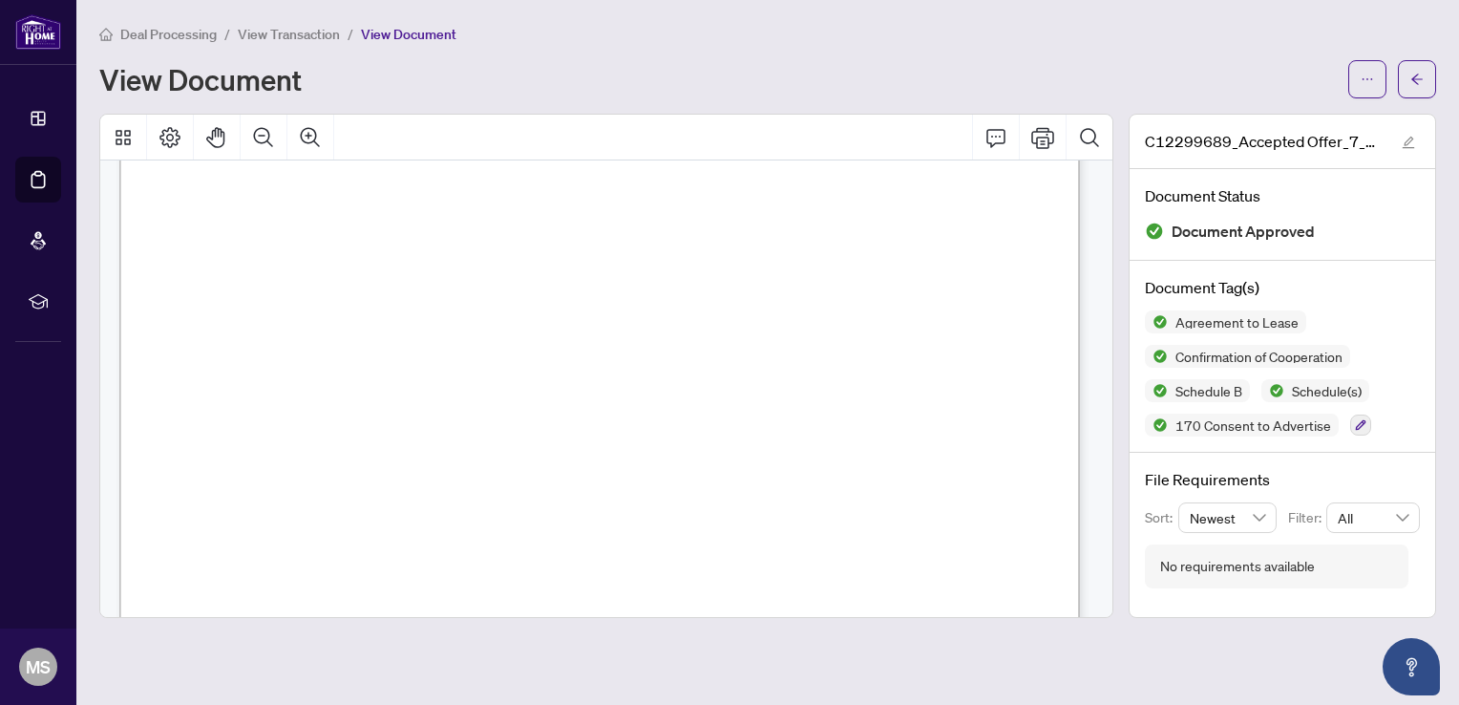
click at [831, 429] on span "handing over the key of the premises whichever occur first. [PERSON_NAME] also …" at bounding box center [604, 436] width 824 height 15
drag, startPoint x: 927, startPoint y: 457, endPoint x: 644, endPoint y: 429, distance: 285.0
click at [948, 407] on span "insurance coverage(1M Liability Coverage) to the Landlord on execution of the L…" at bounding box center [570, 414] width 755 height 15
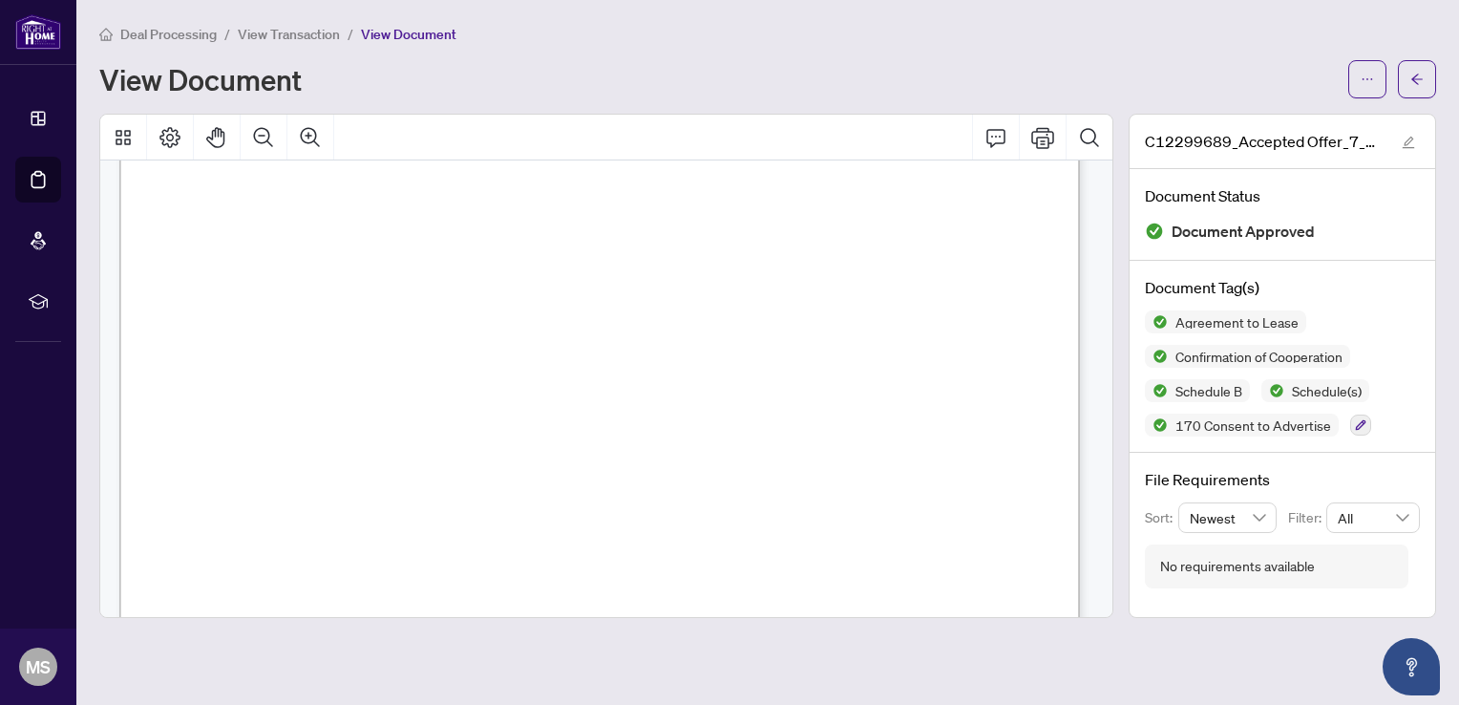
drag, startPoint x: 191, startPoint y: 279, endPoint x: 191, endPoint y: 306, distance: 27.7
drag, startPoint x: 191, startPoint y: 306, endPoint x: 157, endPoint y: 306, distance: 34.4
drag, startPoint x: 214, startPoint y: 273, endPoint x: 229, endPoint y: 277, distance: 15.7
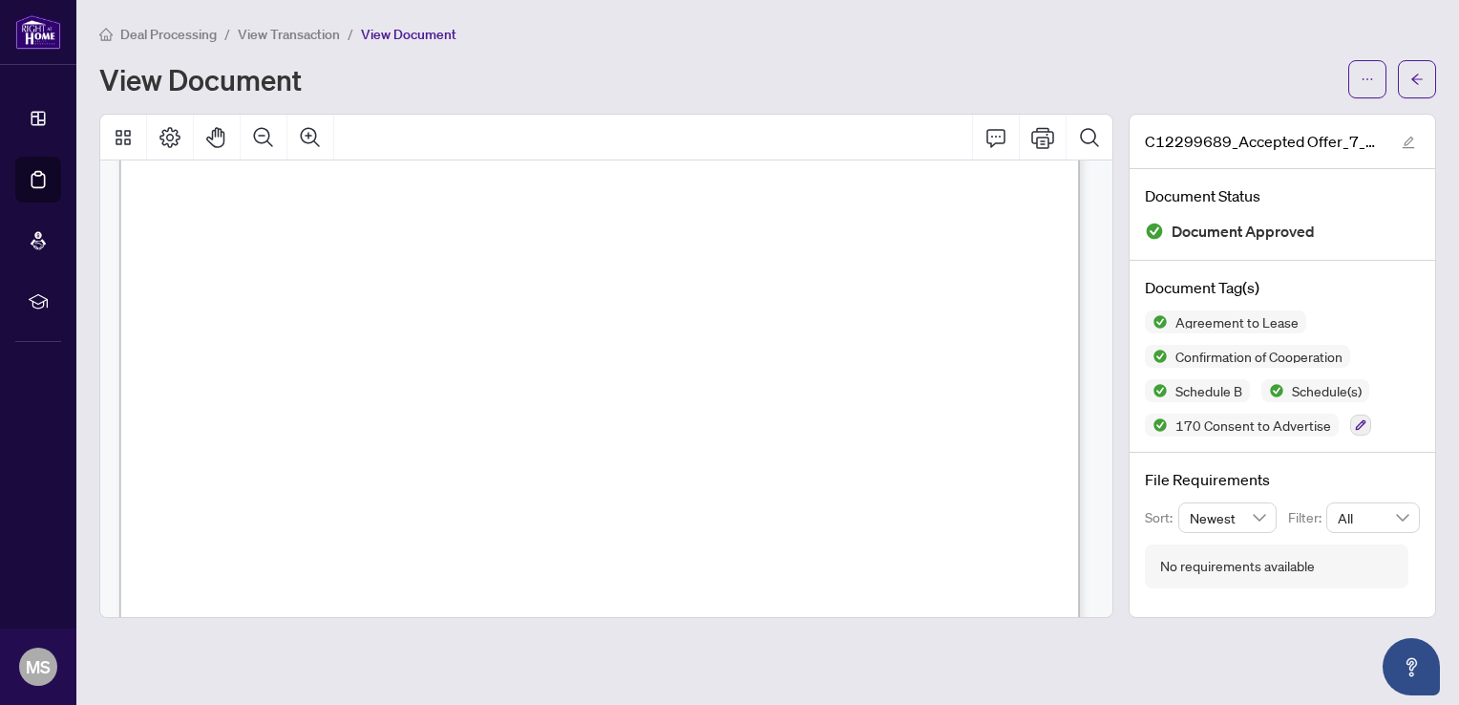
click at [229, 277] on span "6. Tenant acknowledges that Landlord's insurance provides no coverage on Tenant…" at bounding box center [574, 282] width 763 height 15
click at [298, 297] on span "property. [PERSON_NAME] is responsible for the insurance of his personal conten…" at bounding box center [625, 304] width 867 height 15
drag, startPoint x: 218, startPoint y: 278, endPoint x: 305, endPoint y: 418, distance: 165.1
click at [948, 417] on span "insurance coverage(1M Liability Coverage) to the Landlord on execution of the L…" at bounding box center [570, 414] width 755 height 15
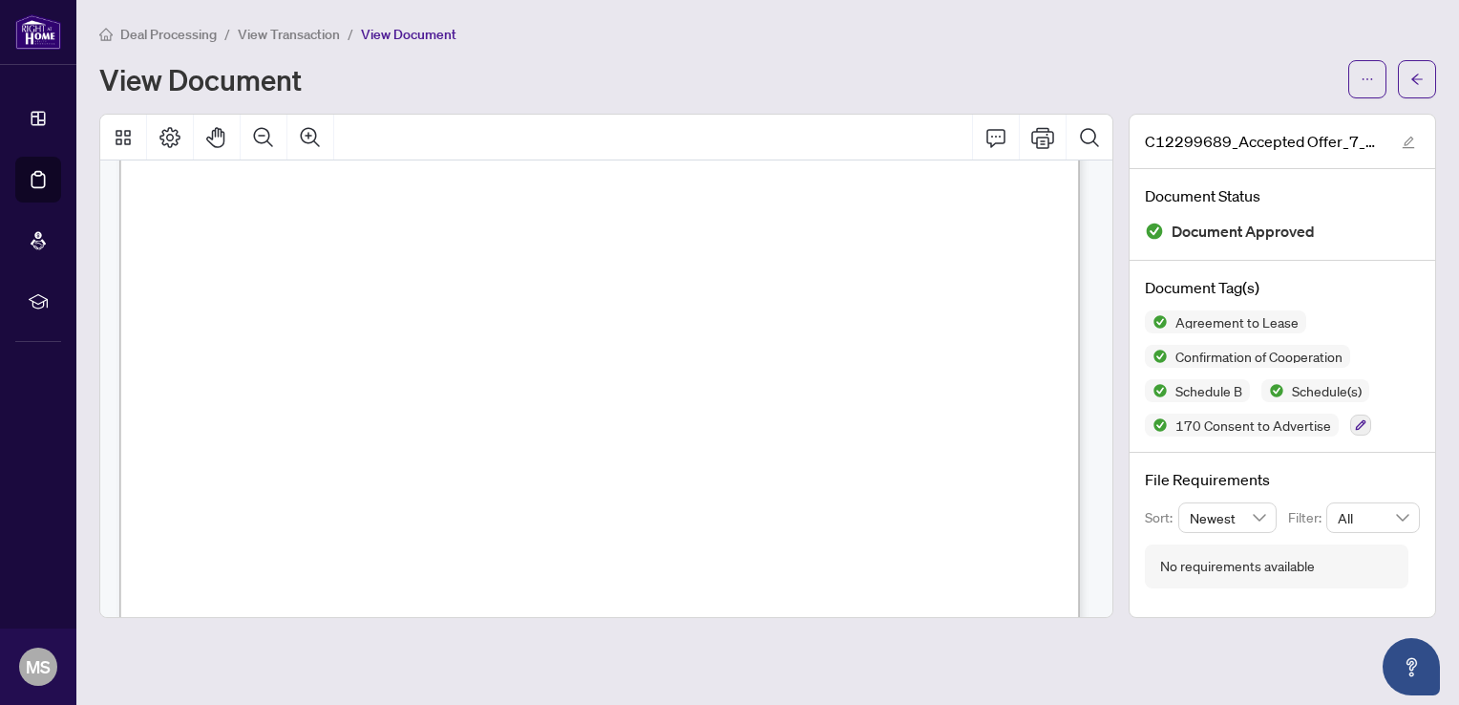
scroll to position [10789, 0]
